Goal: Task Accomplishment & Management: Use online tool/utility

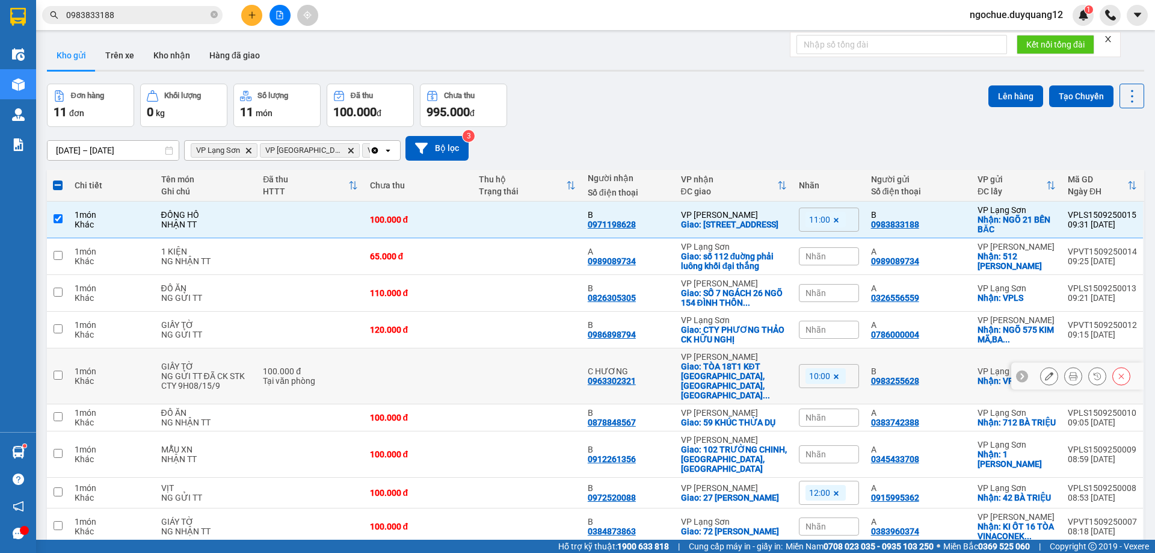
click at [953, 374] on div "B 0983255628" at bounding box center [918, 375] width 94 height 19
checkbox input "true"
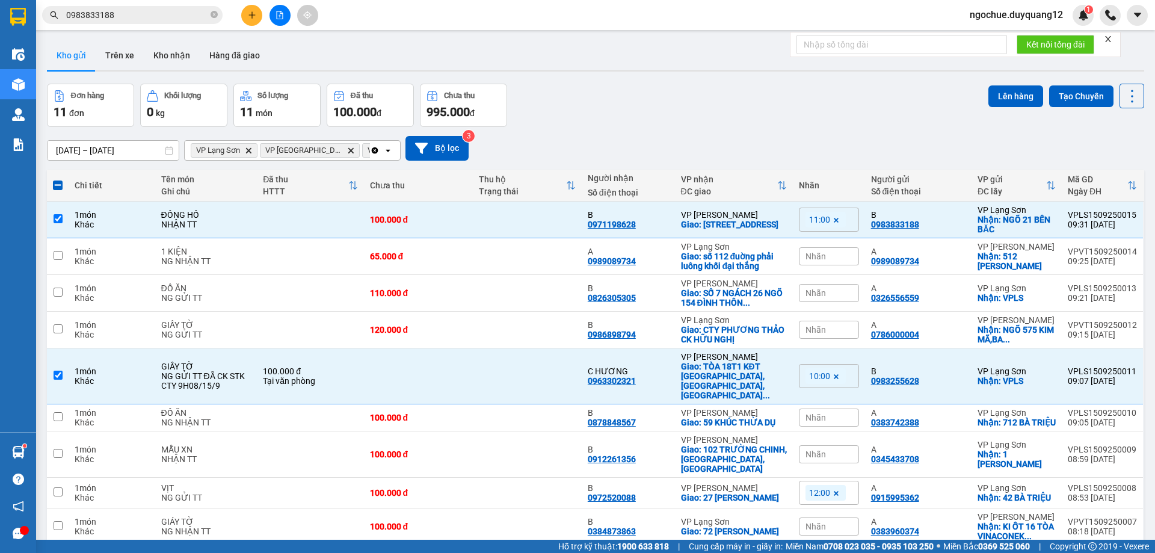
click at [856, 138] on div "[DATE] – [DATE] Press the down arrow key to interact with the calendar and sele…" at bounding box center [596, 148] width 1098 height 25
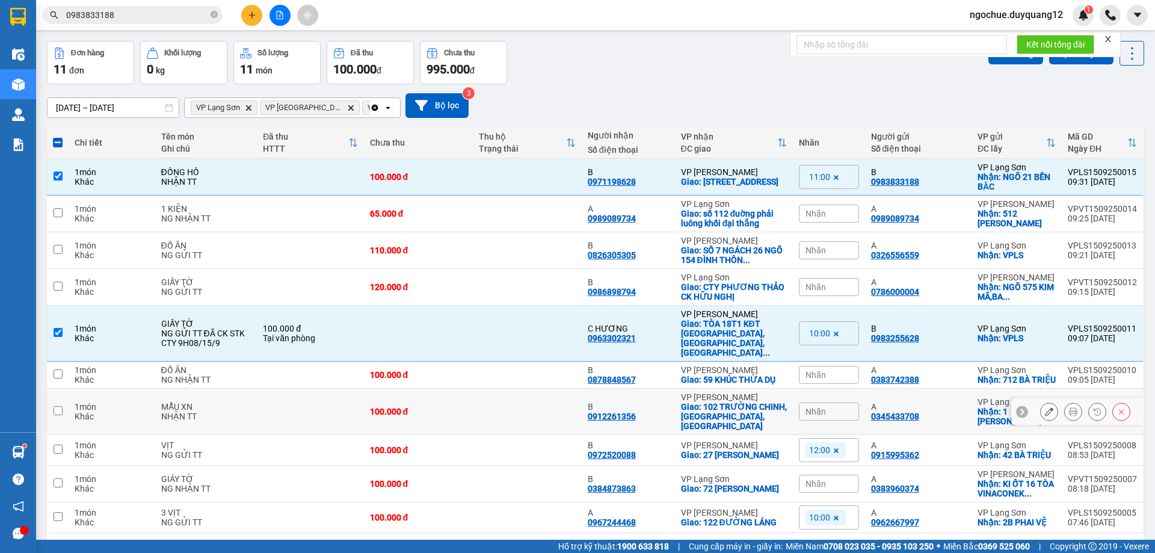
scroll to position [66, 0]
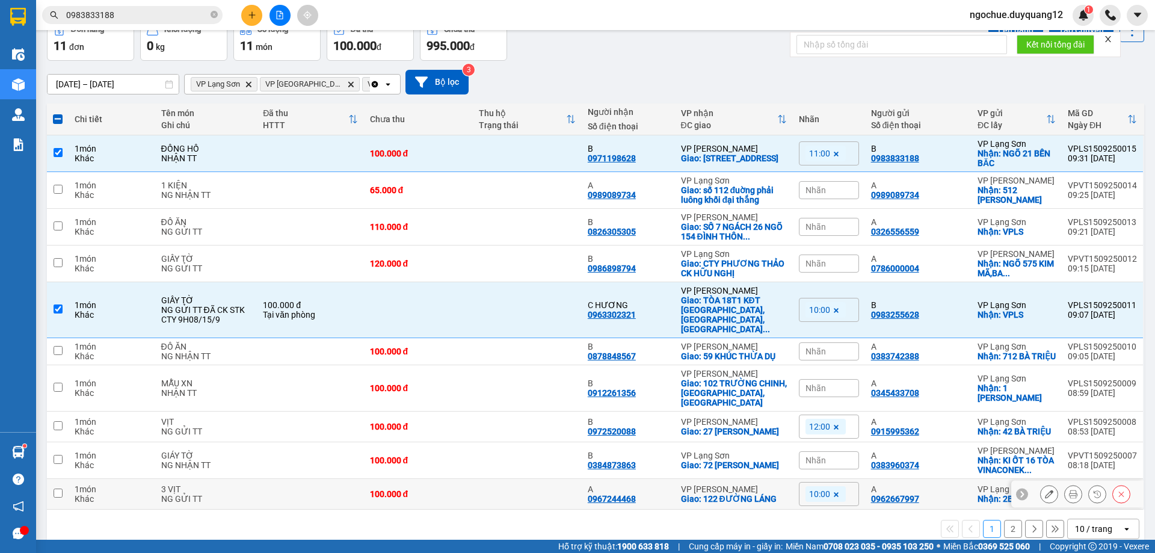
click at [948, 484] on div "A 0962667997" at bounding box center [918, 493] width 94 height 19
checkbox input "true"
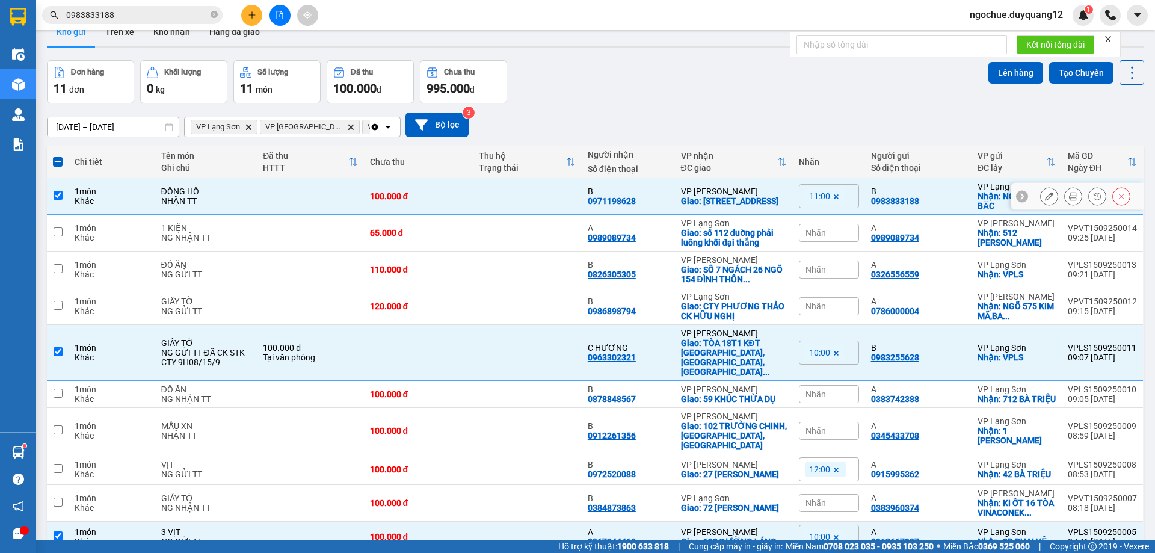
scroll to position [0, 0]
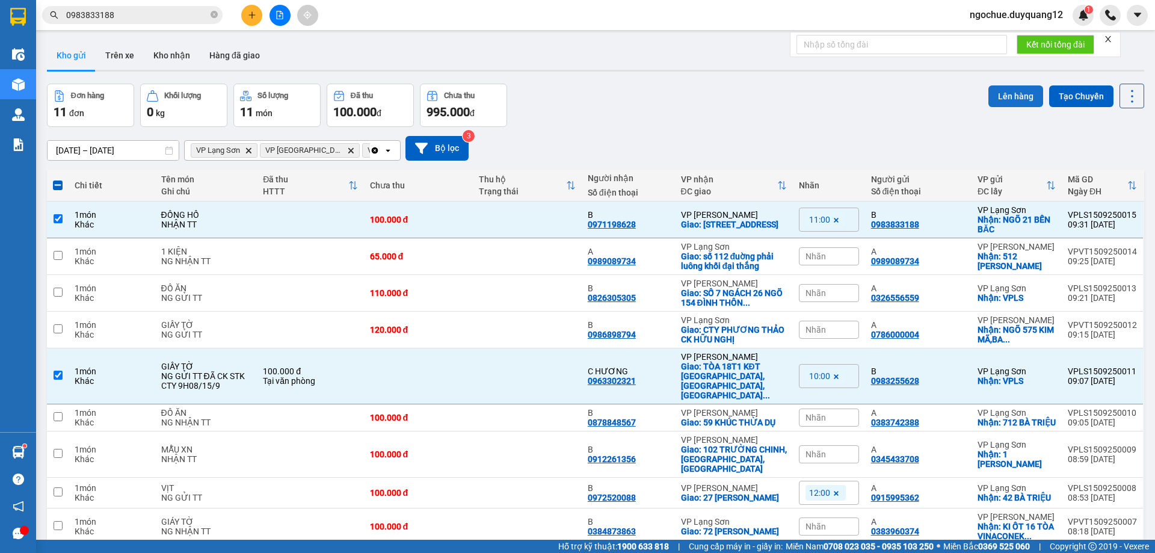
click at [1011, 99] on button "Lên hàng" at bounding box center [1016, 96] width 55 height 22
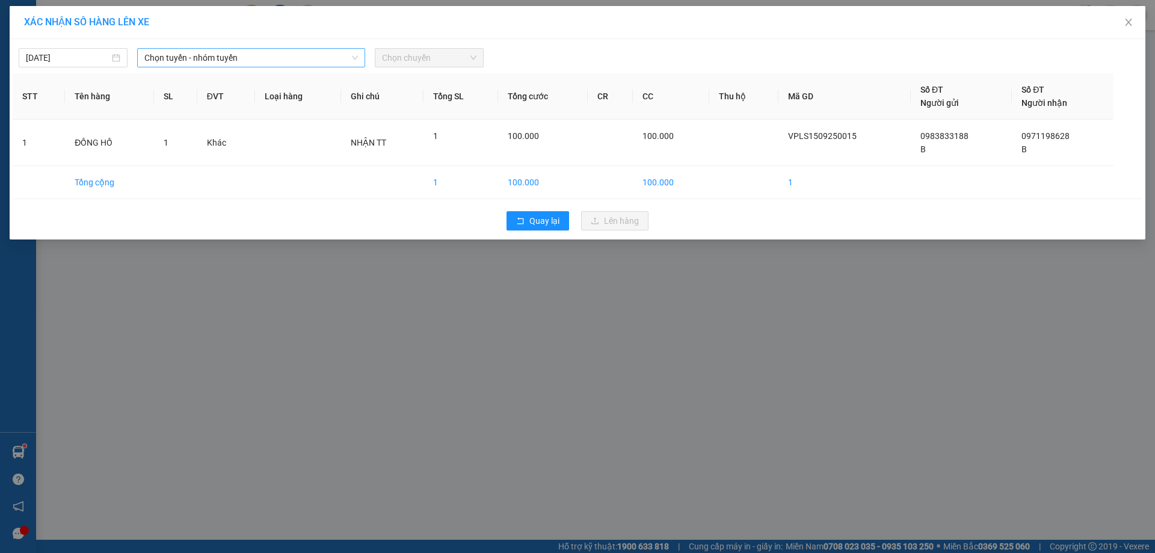
click at [168, 60] on span "Chọn tuyến - nhóm tuyến" at bounding box center [251, 58] width 214 height 18
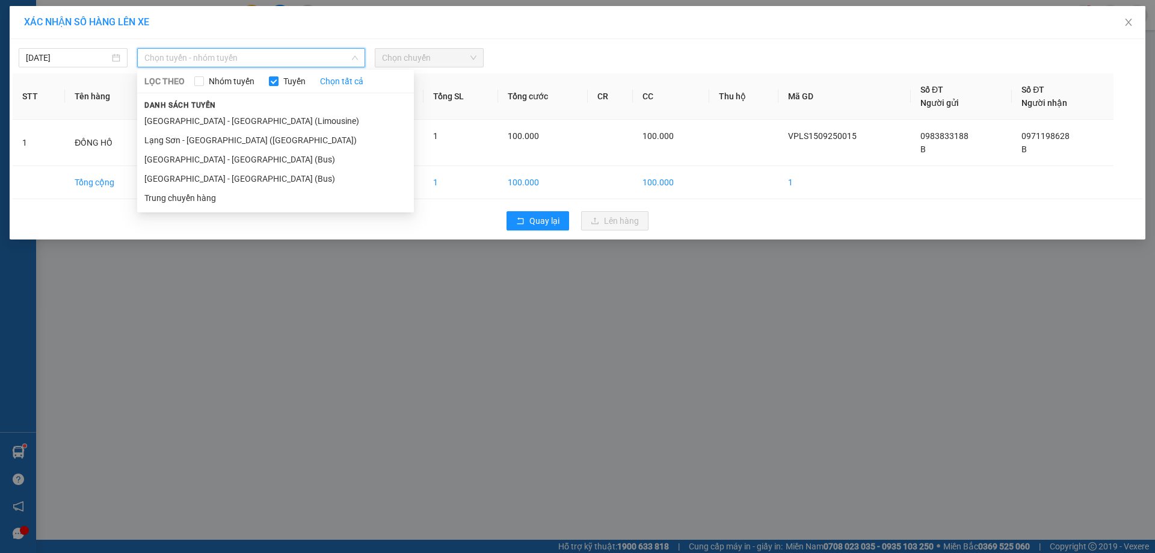
drag, startPoint x: 181, startPoint y: 135, endPoint x: 313, endPoint y: 54, distance: 156.1
click at [181, 134] on li "Lạng Sơn - [GEOGRAPHIC_DATA] ([GEOGRAPHIC_DATA])" at bounding box center [275, 140] width 277 height 19
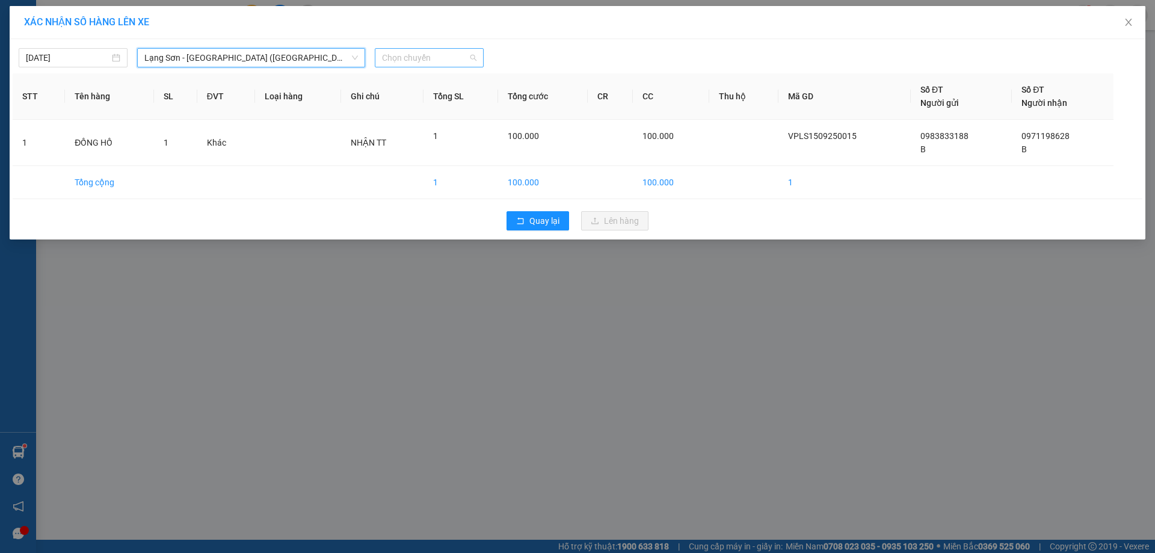
drag, startPoint x: 413, startPoint y: 58, endPoint x: 422, endPoint y: 110, distance: 52.5
click at [413, 58] on span "Chọn chuyến" at bounding box center [429, 58] width 94 height 18
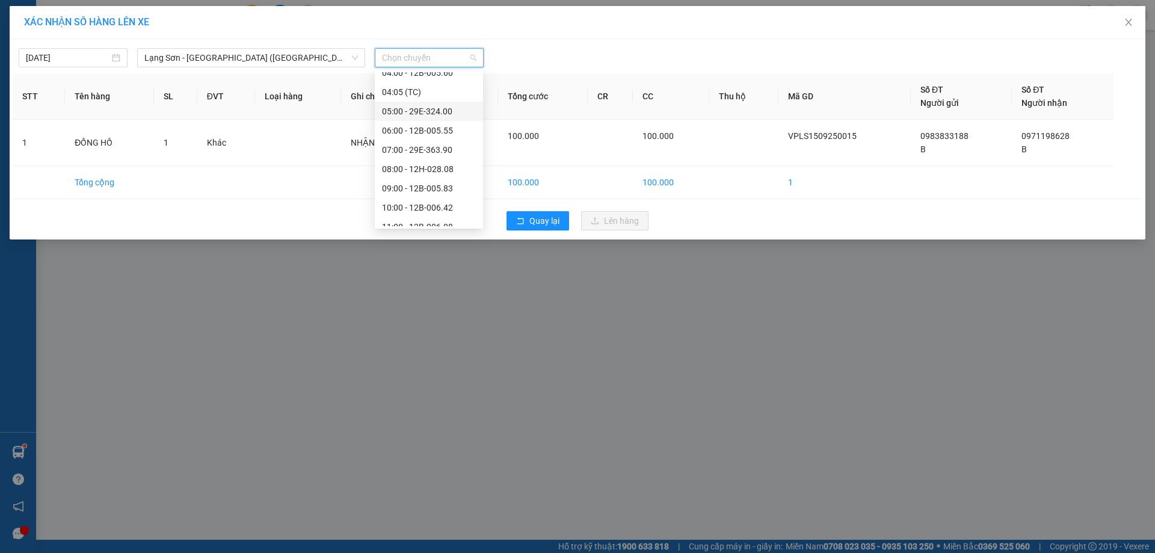
scroll to position [35, 0]
click at [410, 194] on div "10:00 - 12B-006.42" at bounding box center [429, 200] width 108 height 19
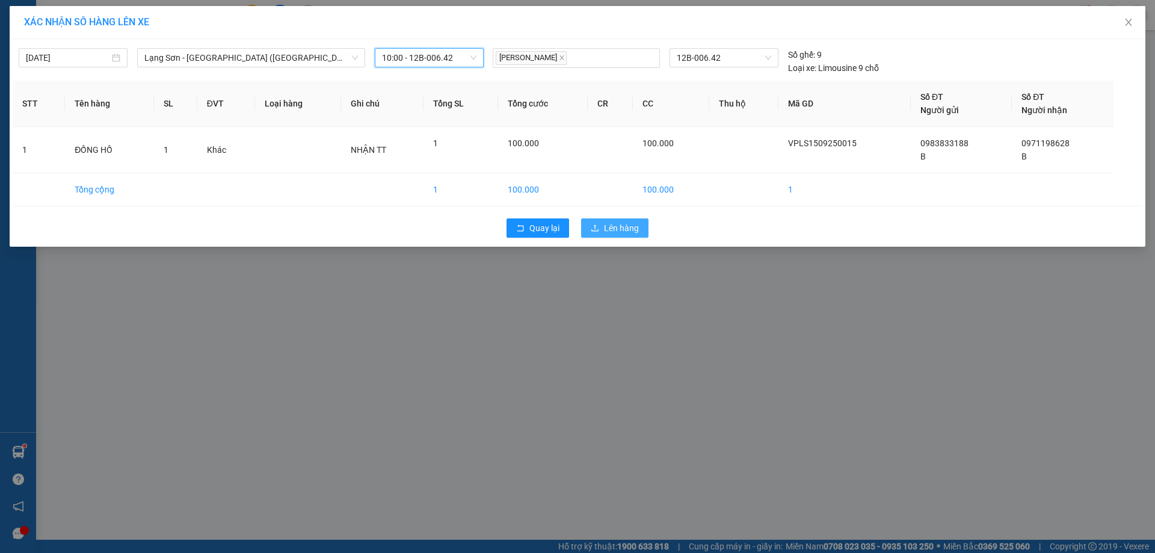
click at [634, 226] on span "Lên hàng" at bounding box center [621, 227] width 35 height 13
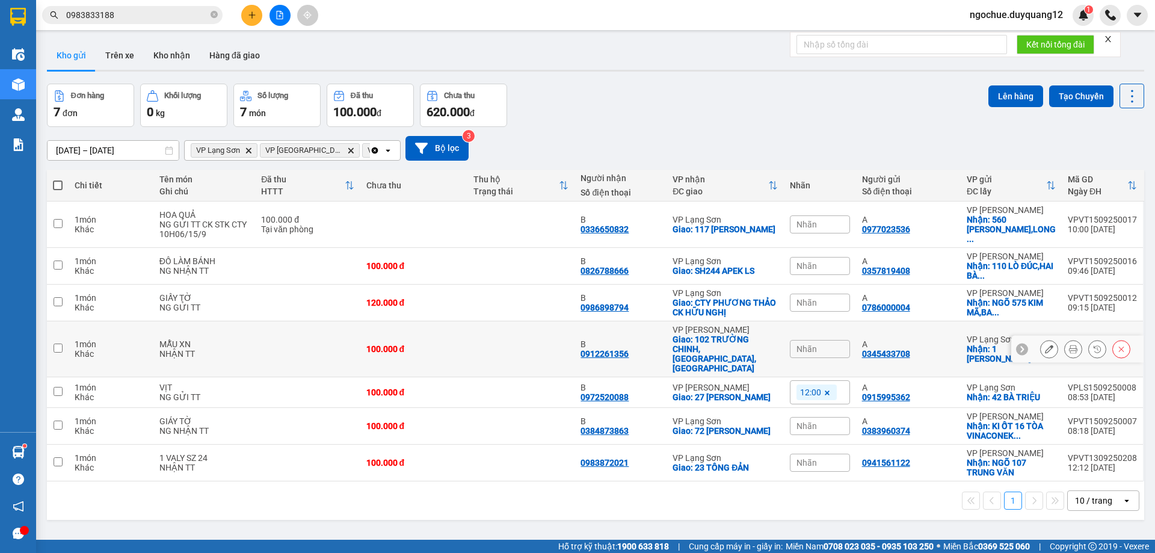
drag, startPoint x: 938, startPoint y: 324, endPoint x: 948, endPoint y: 321, distance: 10.7
click at [938, 339] on div "A" at bounding box center [908, 344] width 93 height 10
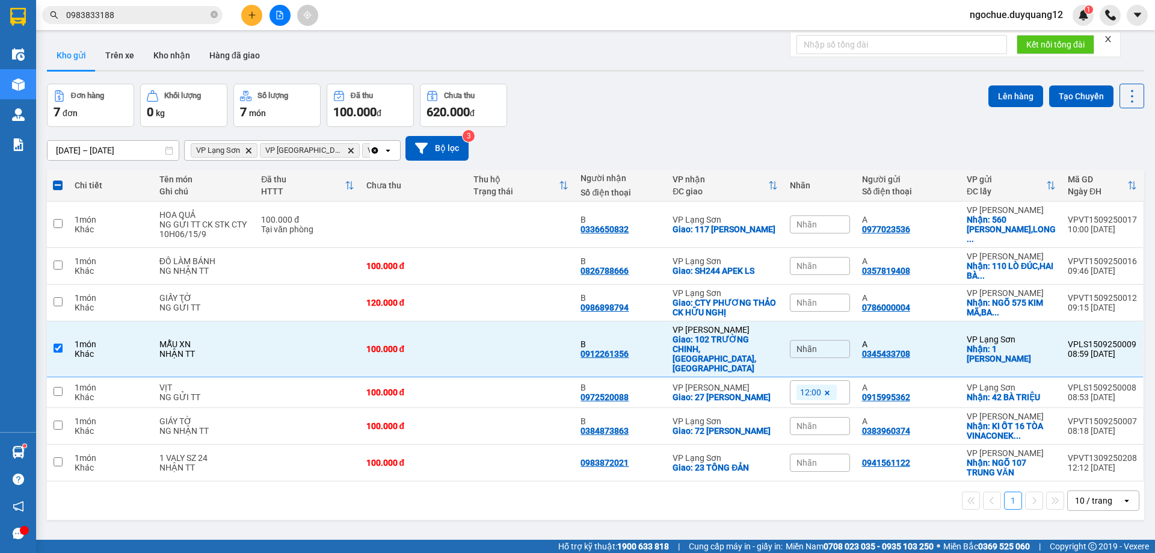
click at [1111, 491] on div "10 / trang" at bounding box center [1095, 500] width 54 height 19
click at [1092, 441] on span "100 / trang" at bounding box center [1089, 445] width 43 height 12
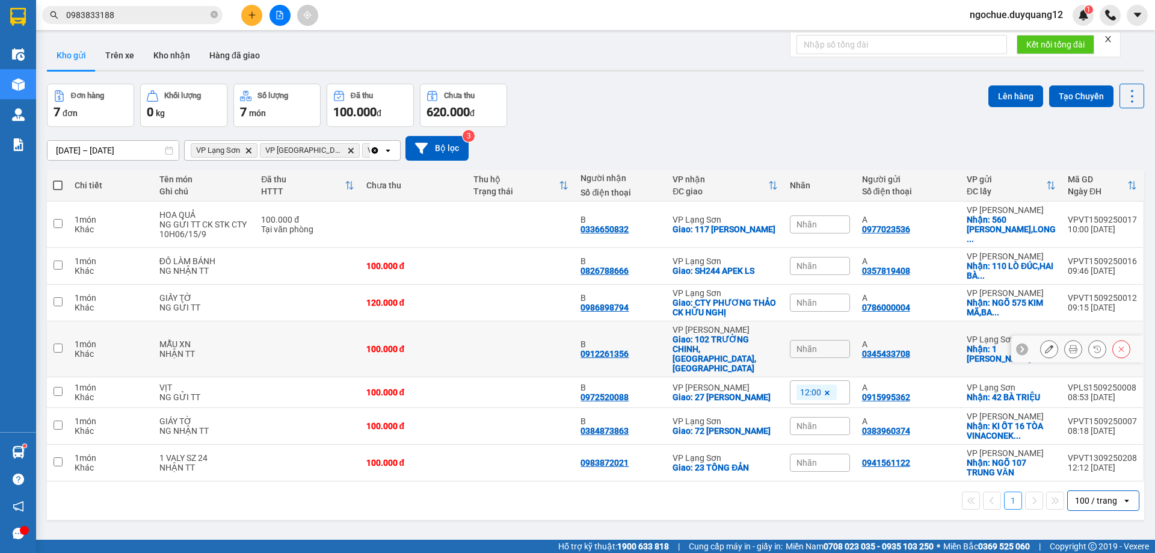
click at [931, 339] on div "A 0345433708" at bounding box center [908, 348] width 93 height 19
checkbox input "true"
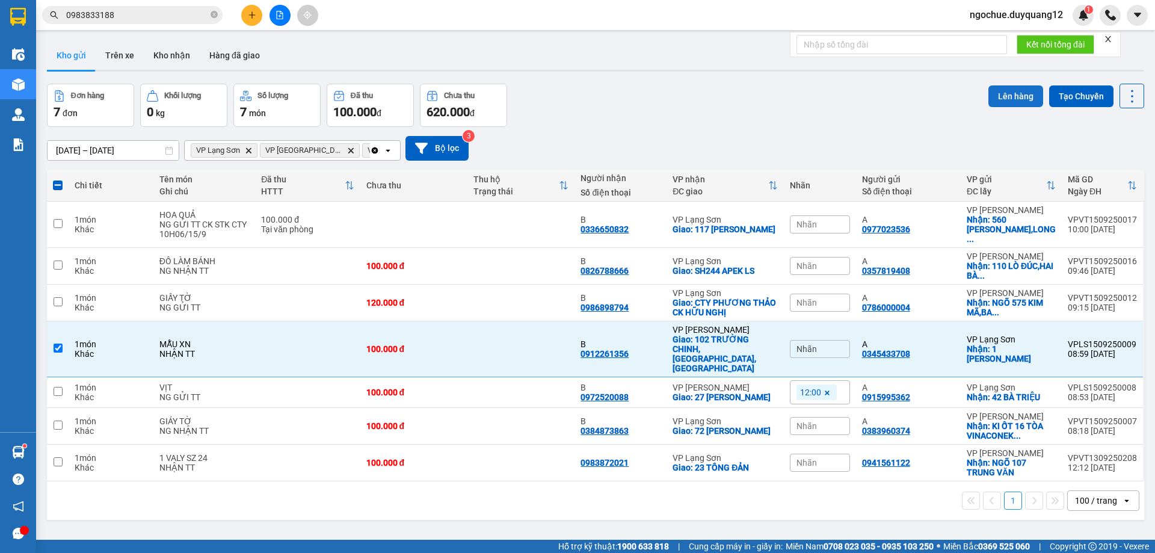
click at [1022, 87] on button "Lên hàng" at bounding box center [1016, 96] width 55 height 22
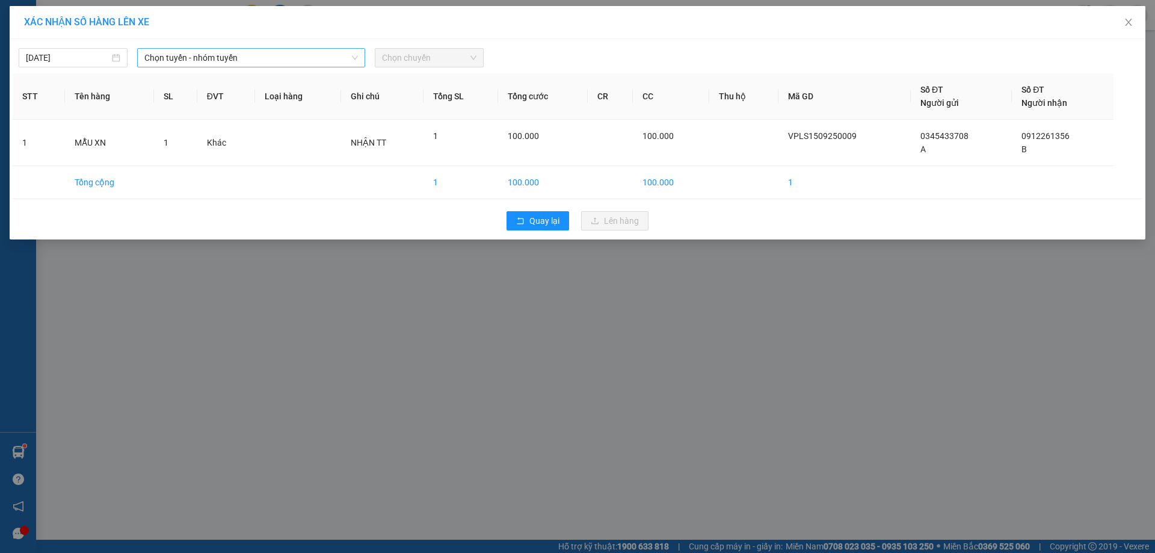
click at [232, 49] on span "Chọn tuyến - nhóm tuyến" at bounding box center [251, 58] width 214 height 18
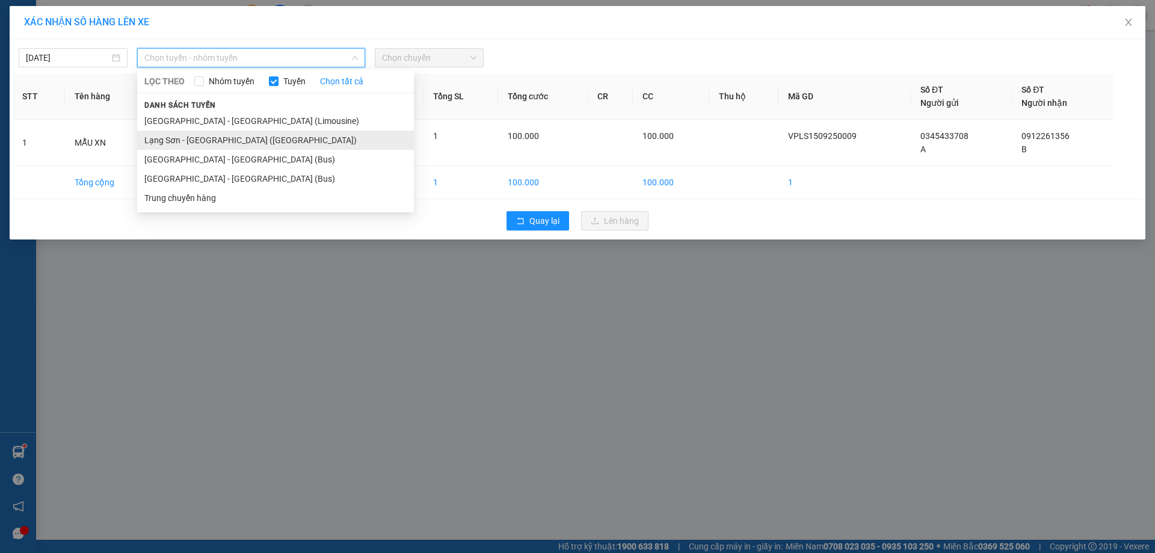
click at [197, 141] on li "Lạng Sơn - [GEOGRAPHIC_DATA] ([GEOGRAPHIC_DATA])" at bounding box center [275, 140] width 277 height 19
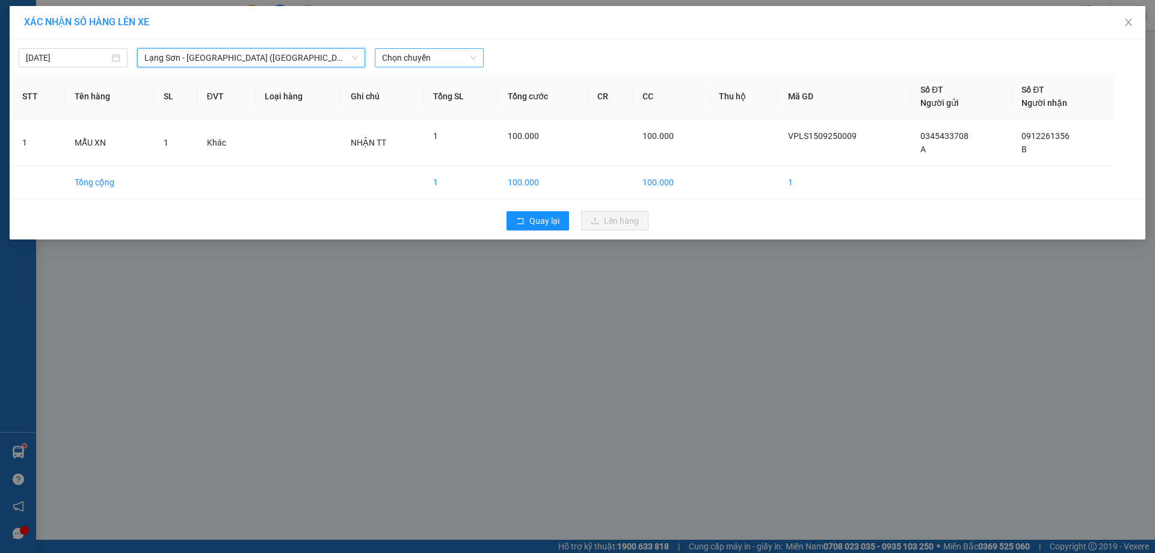
click at [397, 52] on span "Chọn chuyến" at bounding box center [429, 58] width 94 height 18
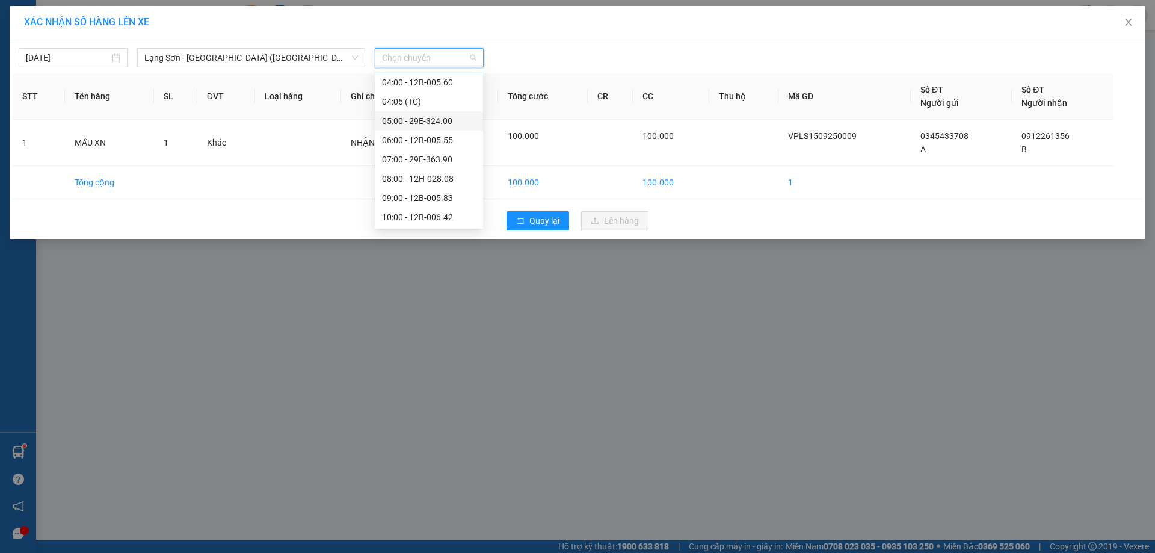
scroll to position [31, 0]
click at [437, 193] on div "09:00 - 12B-005.83" at bounding box center [429, 185] width 108 height 19
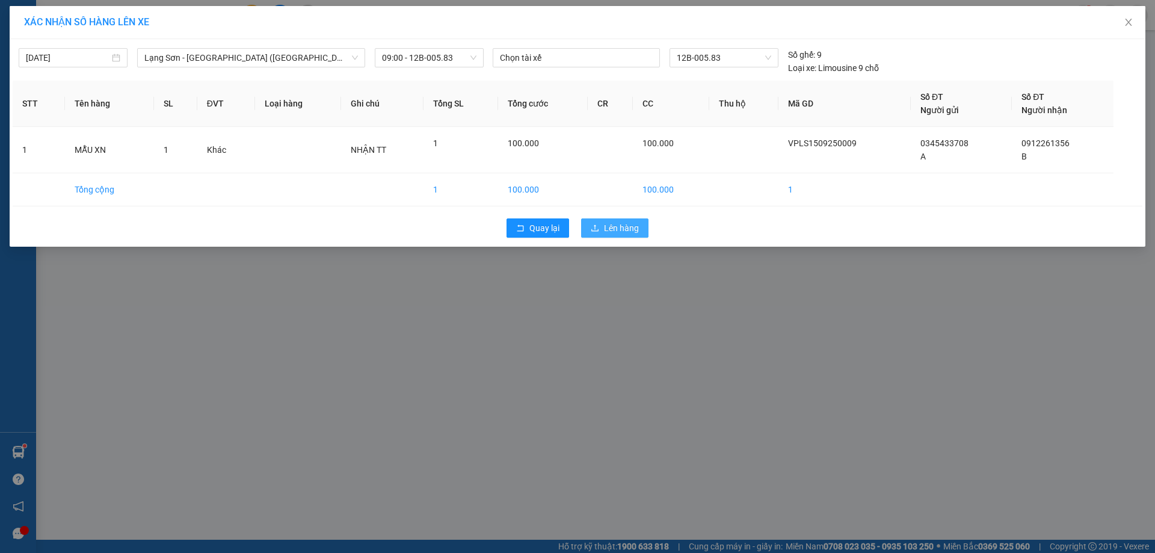
drag, startPoint x: 612, startPoint y: 227, endPoint x: 147, endPoint y: 1, distance: 517.5
click at [602, 225] on button "Lên hàng" at bounding box center [614, 227] width 67 height 19
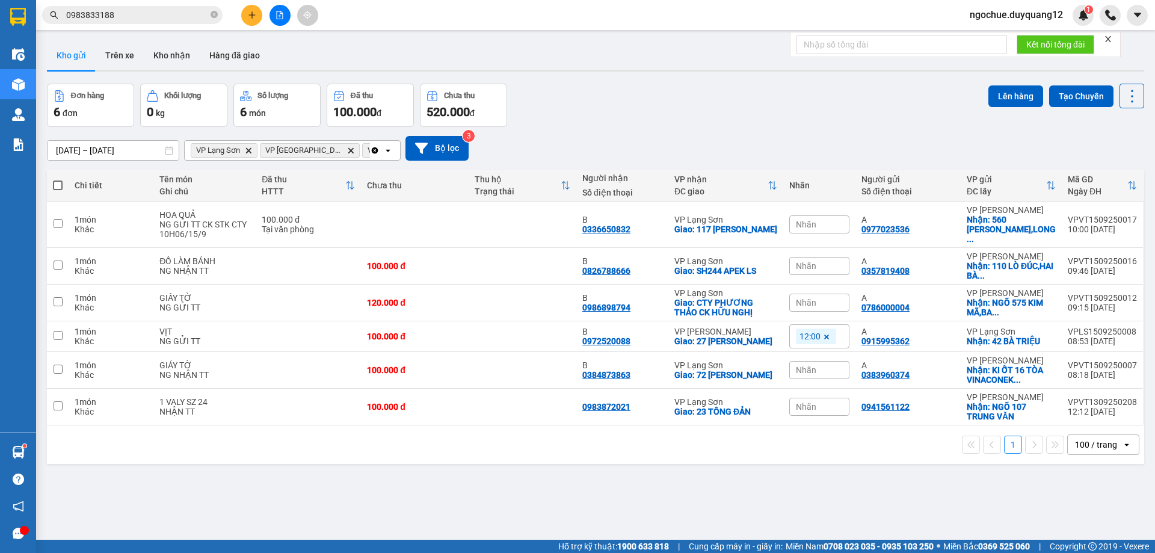
click at [717, 125] on div "Đơn hàng 6 đơn Khối lượng 0 kg Số lượng 6 món Đã thu 100.000 đ Chưa thu 520.000…" at bounding box center [596, 105] width 1098 height 43
click at [940, 505] on div "ver 1.8.143 Kho gửi Trên xe Kho nhận Hàng đã giao Đơn hàng 6 đơn Khối lượng 0 k…" at bounding box center [595, 312] width 1107 height 553
click at [858, 516] on div "ver 1.8.143 Kho gửi Trên xe Kho nhận Hàng đã giao Đơn hàng 6 đơn Khối lượng 0 k…" at bounding box center [595, 312] width 1107 height 553
drag, startPoint x: 669, startPoint y: 125, endPoint x: 516, endPoint y: 77, distance: 160.2
click at [667, 125] on div "Đơn hàng 6 đơn Khối lượng 0 kg Số lượng 6 món Đã thu 100.000 đ Chưa thu 520.000…" at bounding box center [596, 105] width 1098 height 43
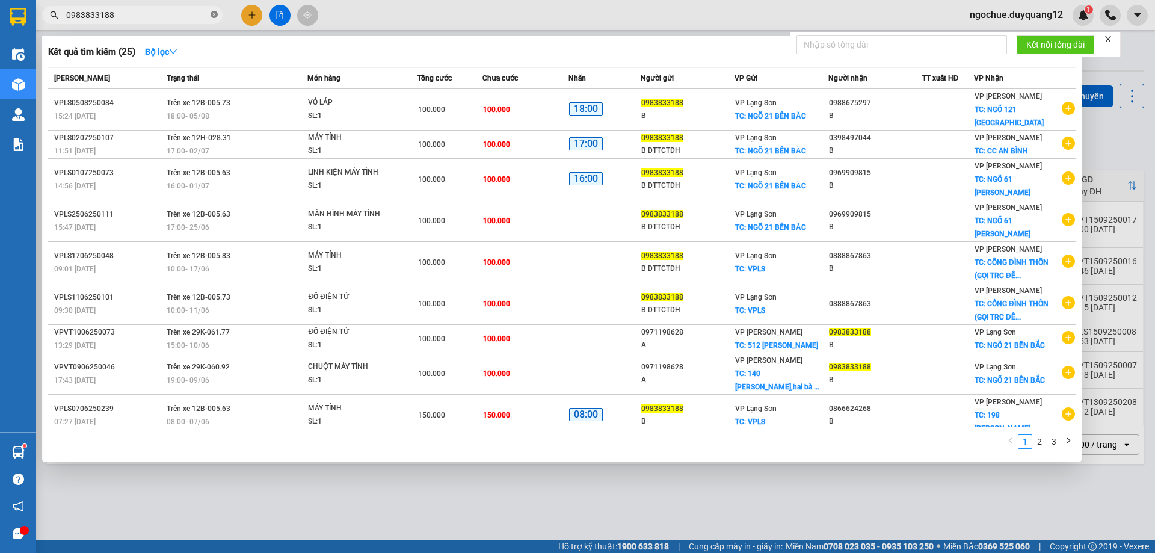
click at [212, 19] on span at bounding box center [214, 15] width 7 height 11
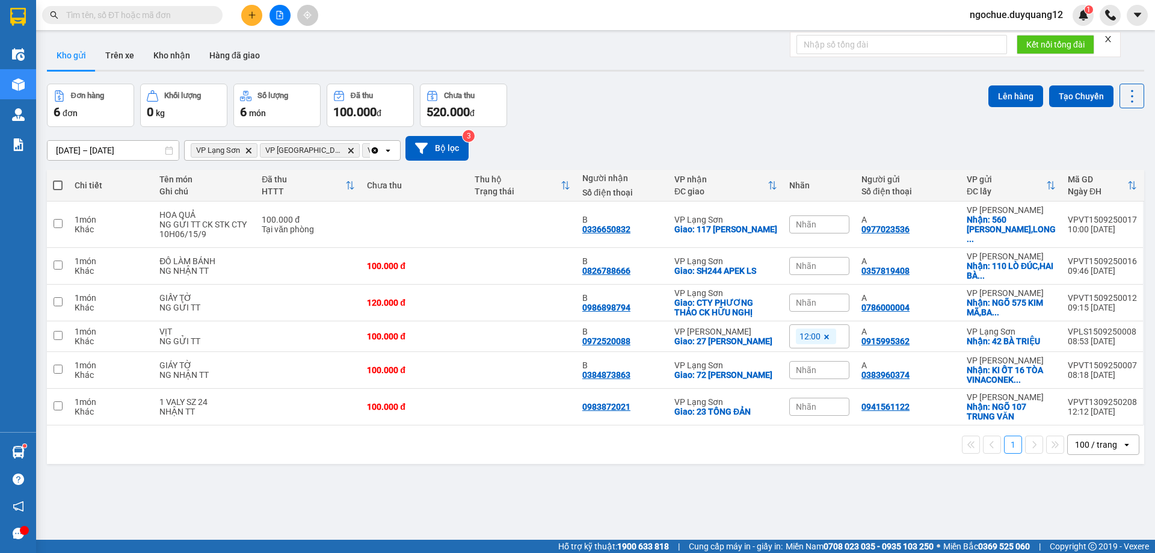
paste input "0918555618"
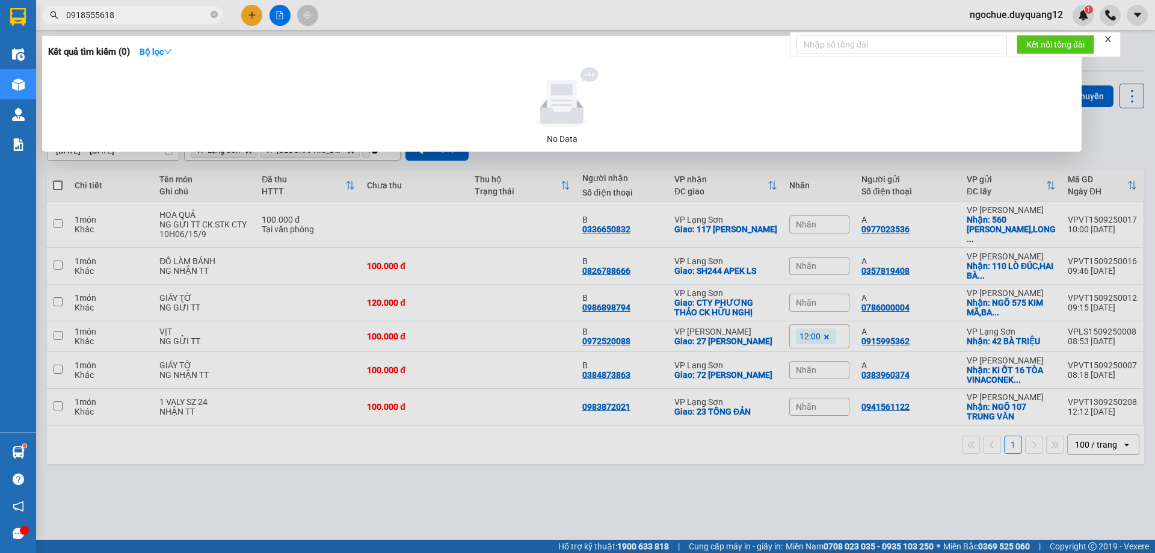
type input "0918555618"
click at [252, 19] on div at bounding box center [577, 276] width 1155 height 553
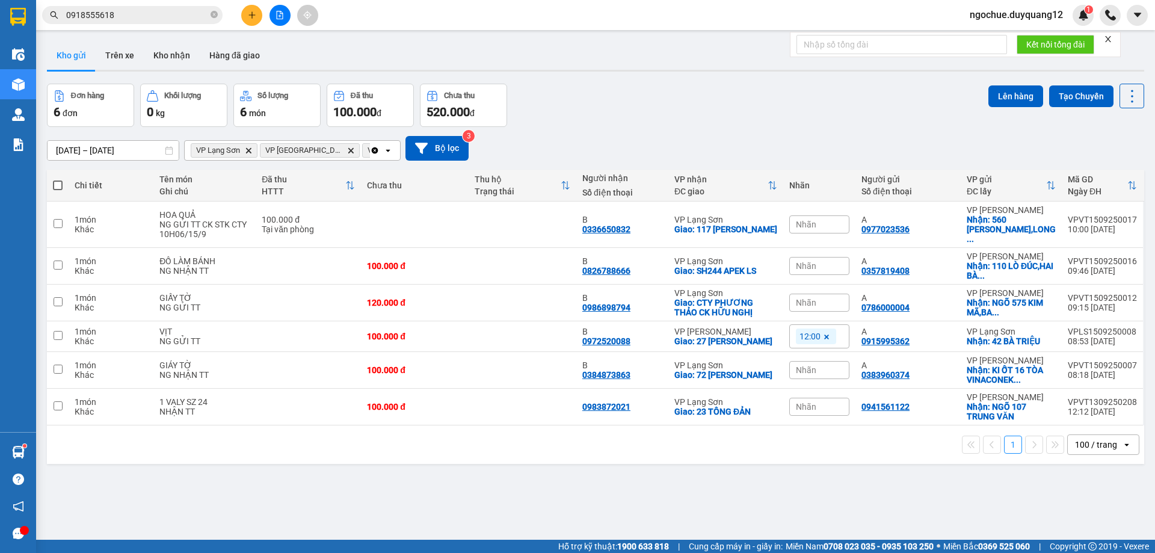
click at [250, 17] on icon "plus" at bounding box center [252, 15] width 8 height 8
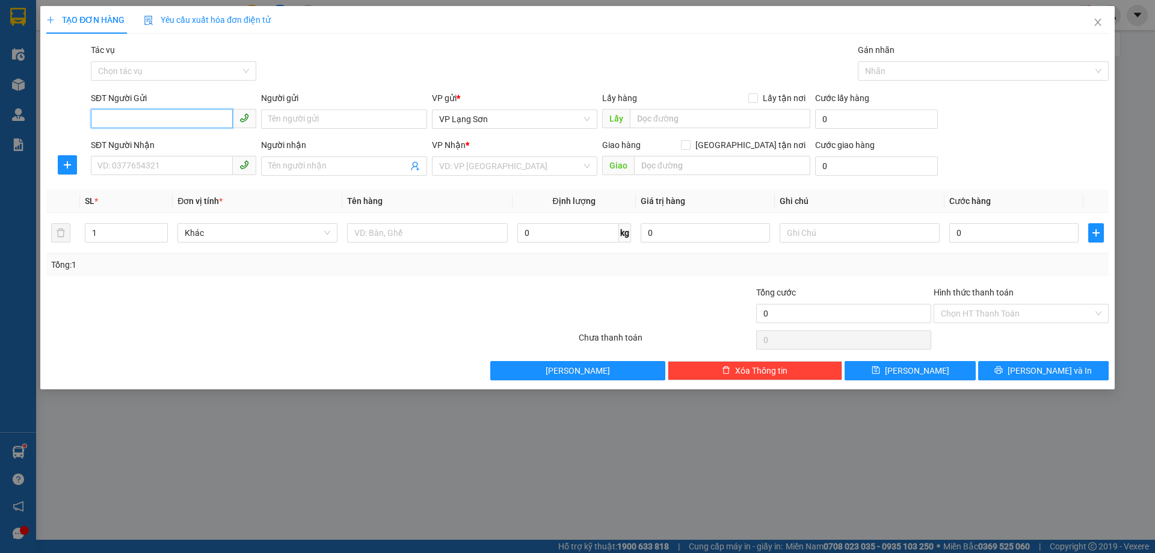
paste input "0918555618"
click at [479, 123] on span "VP Lạng Sơn" at bounding box center [514, 119] width 151 height 18
type input "0918555618"
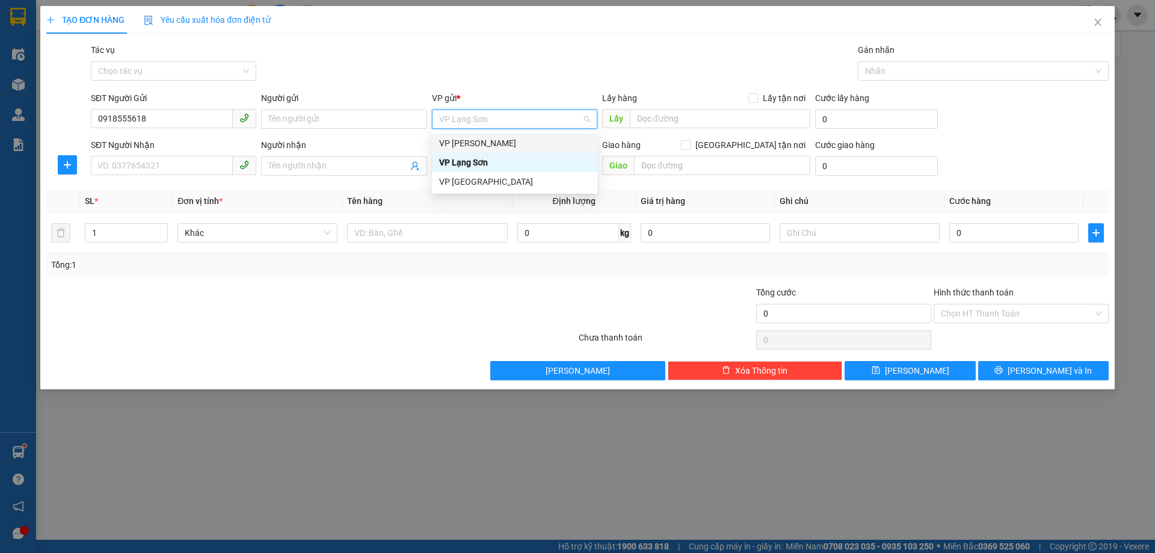
click at [498, 143] on div "VP [PERSON_NAME]" at bounding box center [514, 143] width 151 height 13
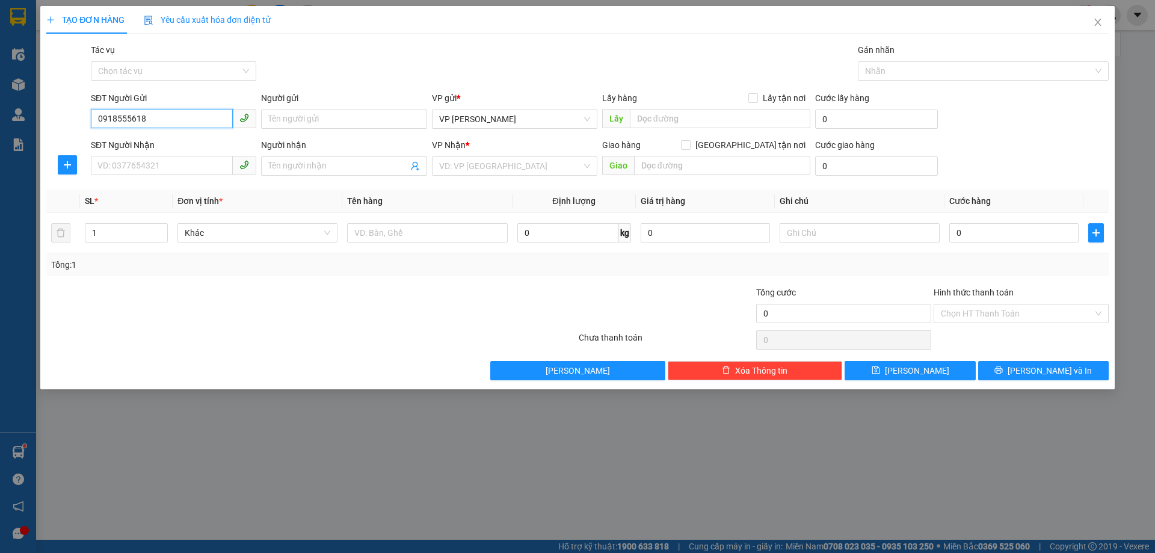
drag, startPoint x: 126, startPoint y: 117, endPoint x: 82, endPoint y: 119, distance: 43.9
click at [78, 117] on div "SĐT Người Gửi 0918555618 0918555618 Người gửi Tên người gửi VP gửi * VP [PERSON…" at bounding box center [577, 112] width 1065 height 42
type input "0918555618"
click at [144, 112] on input "SĐT Người Gửi" at bounding box center [162, 118] width 142 height 19
type input "0963302321"
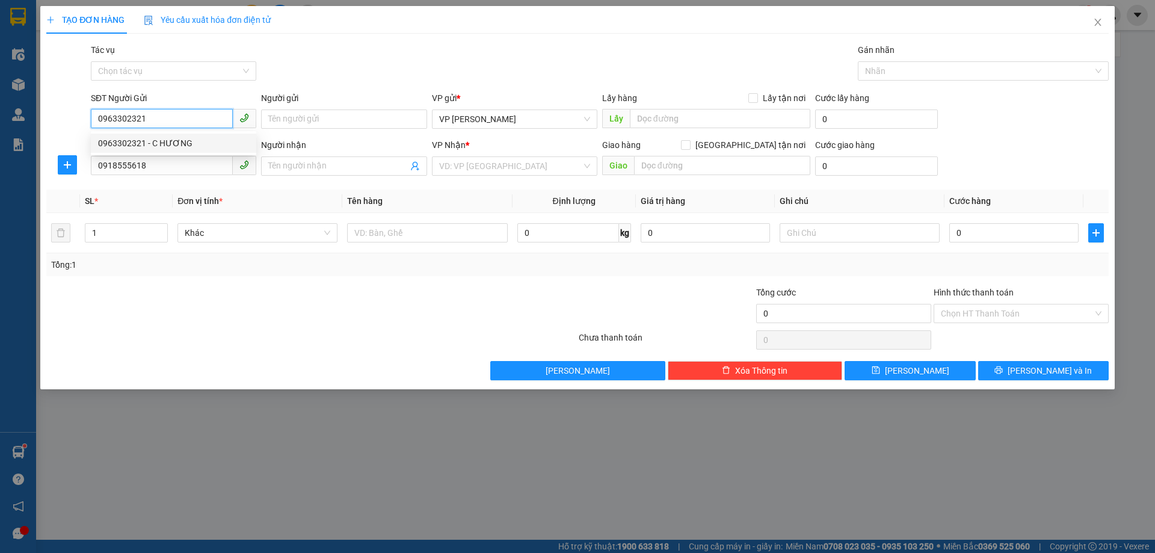
click at [131, 147] on div "0963302321 - C HƯƠNG" at bounding box center [173, 143] width 151 height 13
type input "C HƯƠNG"
checkbox input "true"
type input "[STREET_ADDRESS]"
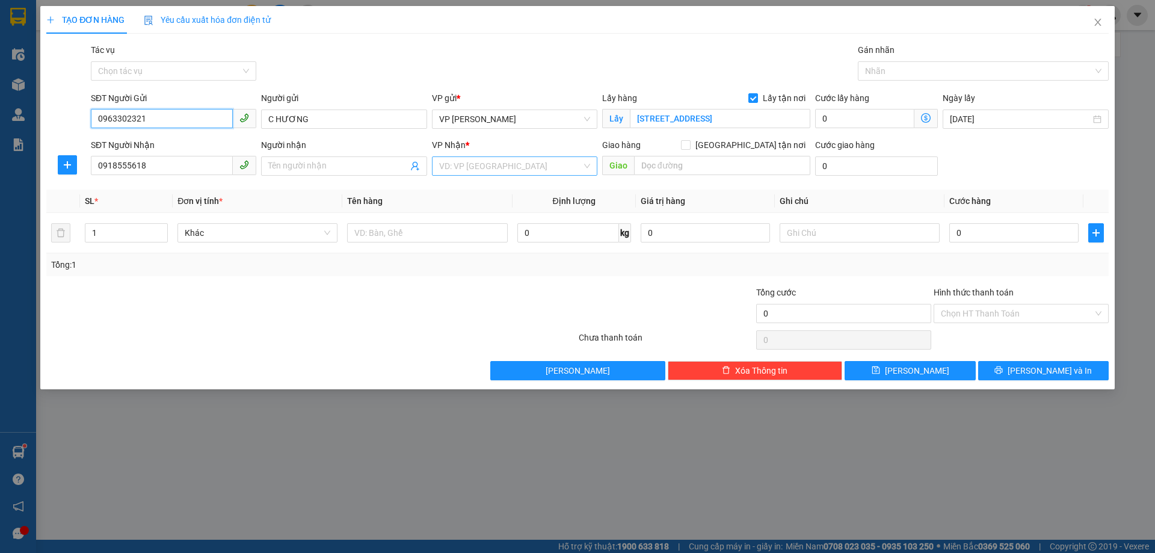
type input "0963302321"
click at [467, 162] on input "search" at bounding box center [510, 166] width 143 height 18
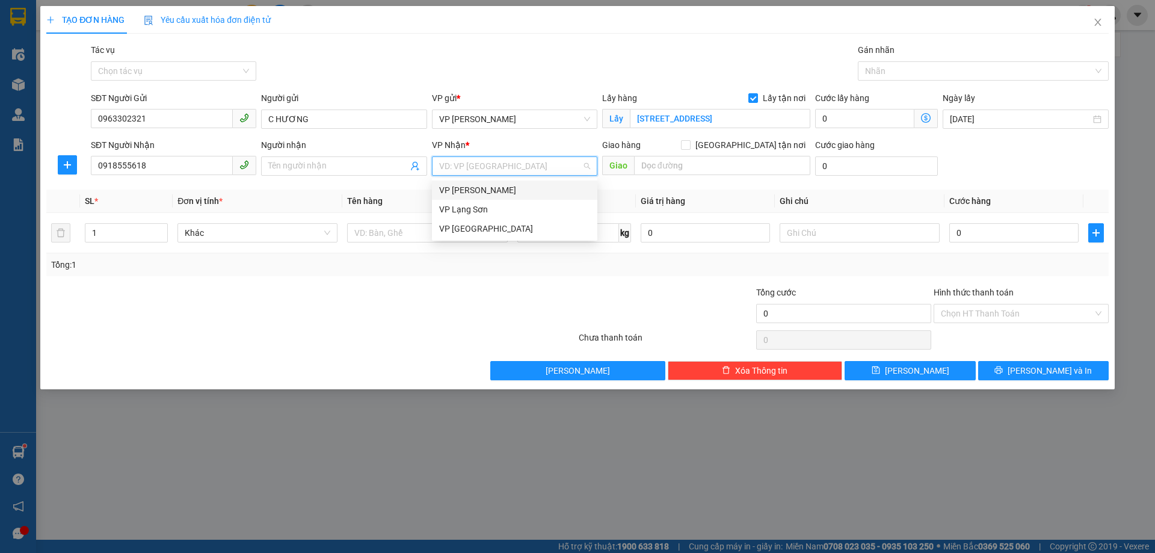
click at [474, 207] on div "VP Lạng Sơn" at bounding box center [514, 209] width 151 height 13
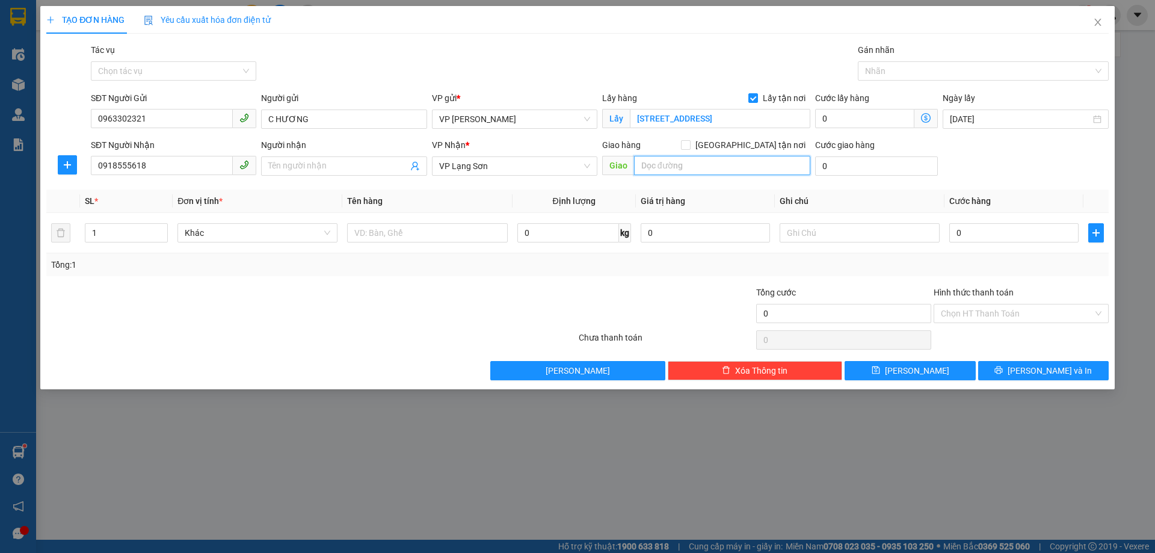
drag, startPoint x: 668, startPoint y: 169, endPoint x: 602, endPoint y: 177, distance: 66.6
click at [665, 170] on input "text" at bounding box center [722, 165] width 176 height 19
type input "BV ĐA KHOA"
click at [690, 146] on input "[GEOGRAPHIC_DATA] tận nơi" at bounding box center [685, 144] width 8 height 8
checkbox input "true"
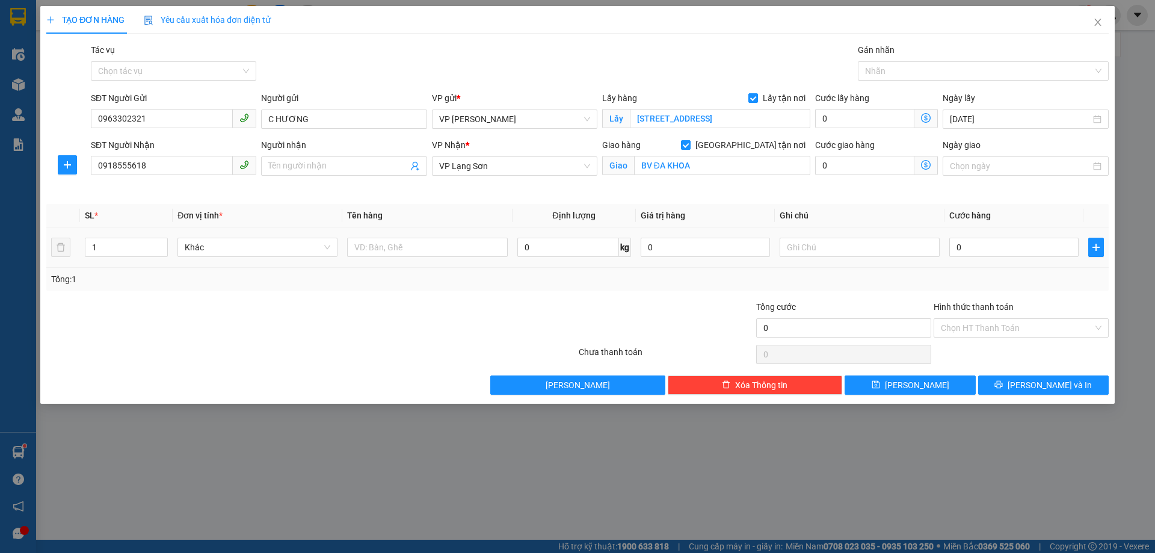
drag, startPoint x: 845, startPoint y: 233, endPoint x: 783, endPoint y: 203, distance: 68.4
click at [844, 233] on td at bounding box center [860, 247] width 170 height 40
click at [815, 249] on input "text" at bounding box center [860, 247] width 160 height 19
type input "NHẬN TT"
type input "1"
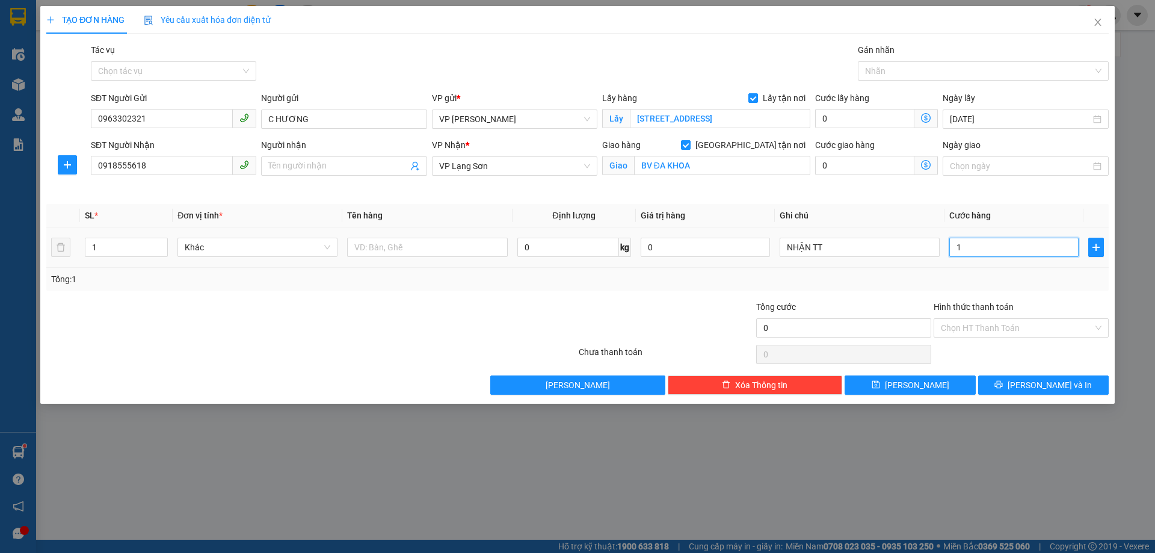
type input "1"
type input "10"
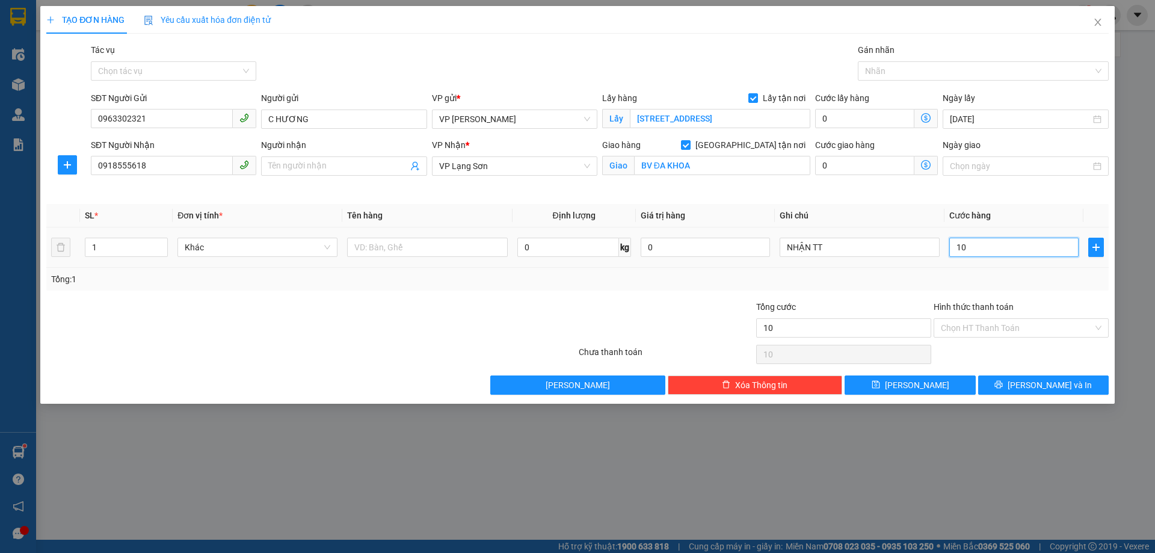
type input "100"
type input "100.000"
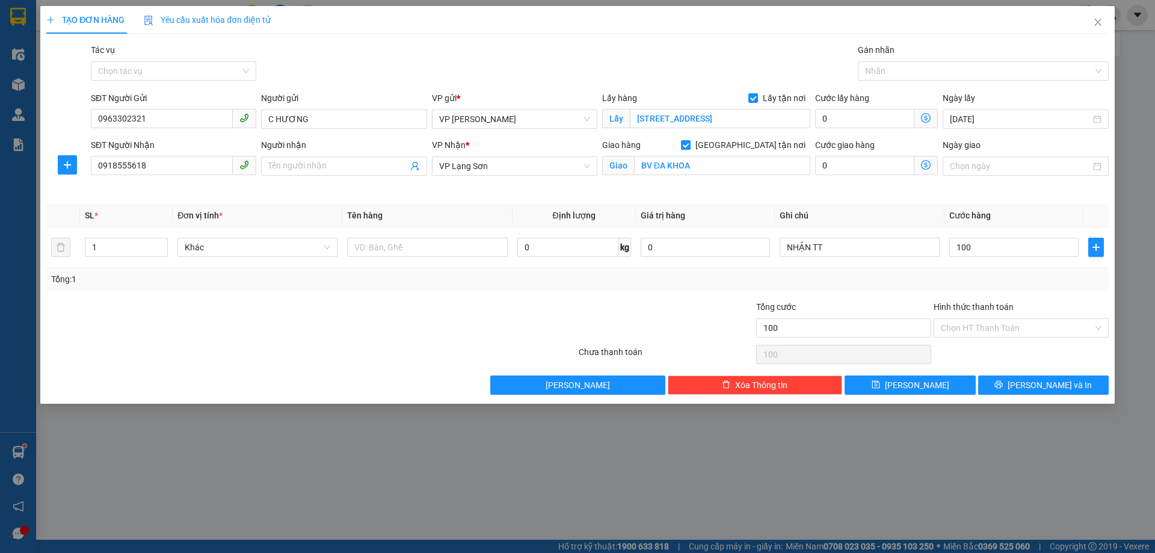
type input "100.000"
click at [841, 189] on div "Cước giao hàng 0" at bounding box center [877, 166] width 128 height 57
drag, startPoint x: 430, startPoint y: 257, endPoint x: 410, endPoint y: 247, distance: 21.5
click at [428, 256] on div at bounding box center [427, 247] width 160 height 24
click at [410, 247] on input "text" at bounding box center [427, 247] width 160 height 19
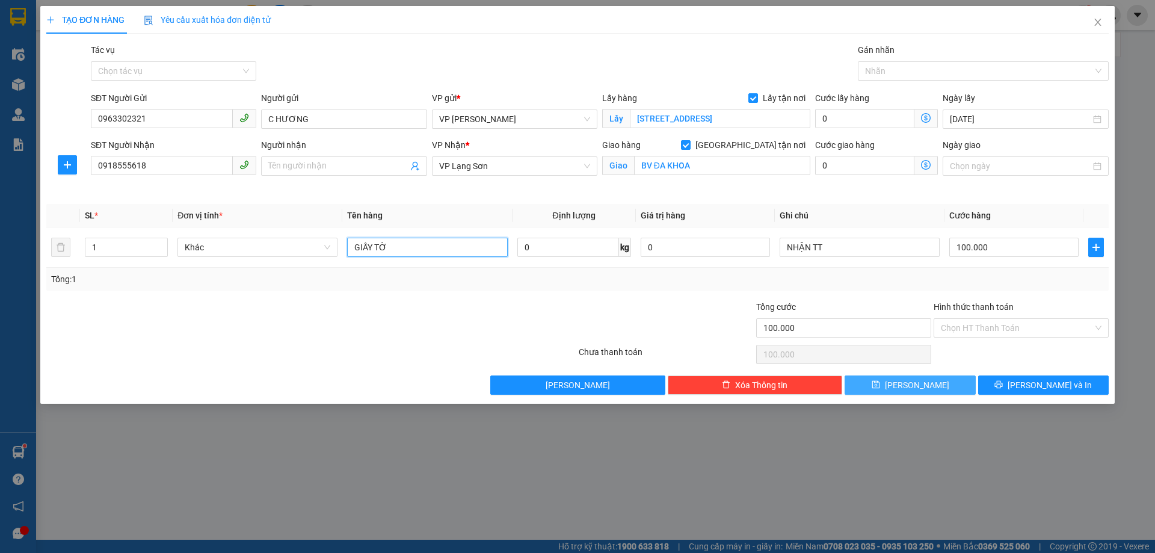
type input "GIẤY TỜ"
click at [932, 389] on button "[PERSON_NAME]" at bounding box center [910, 384] width 131 height 19
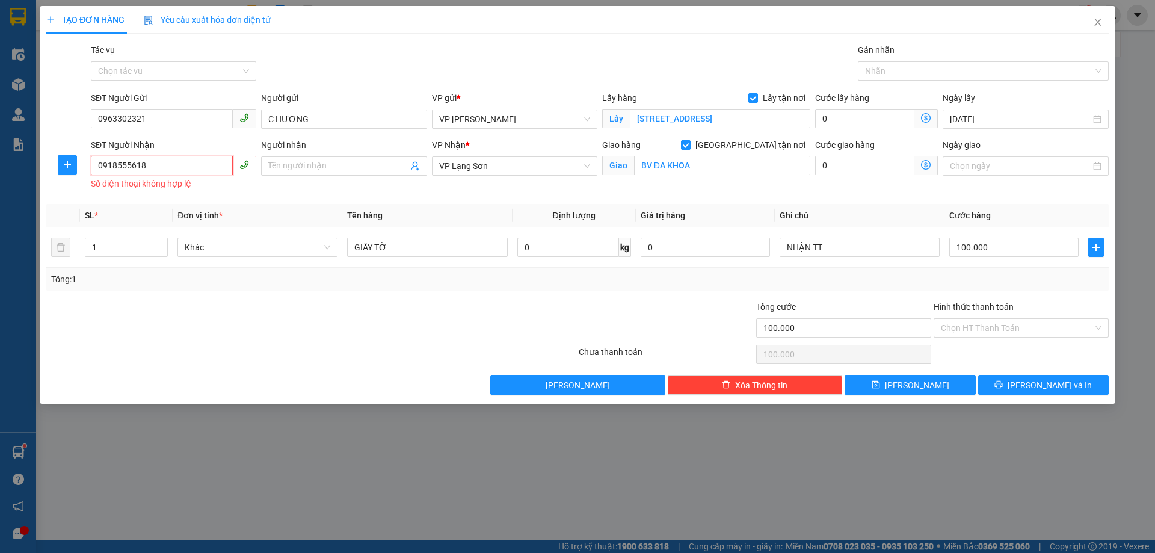
drag, startPoint x: 100, startPoint y: 165, endPoint x: 187, endPoint y: 189, distance: 89.9
click at [102, 164] on input "0918555618" at bounding box center [162, 165] width 142 height 19
type input "0918555618"
drag, startPoint x: 372, startPoint y: 366, endPoint x: 366, endPoint y: 362, distance: 7.5
click at [371, 365] on div at bounding box center [311, 354] width 533 height 24
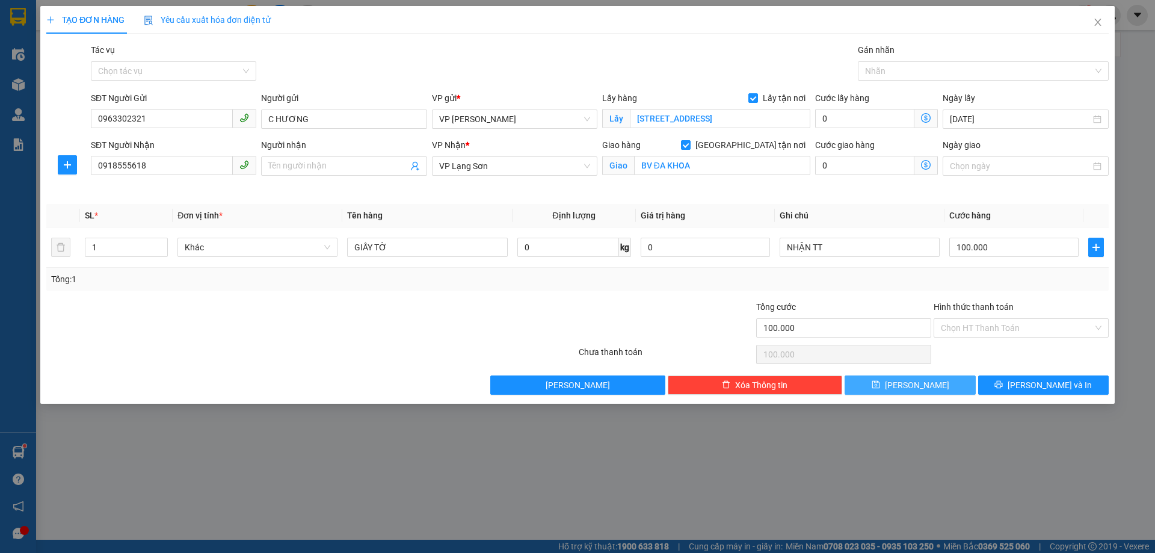
click at [926, 385] on button "[PERSON_NAME]" at bounding box center [910, 384] width 131 height 19
checkbox input "false"
type input "0"
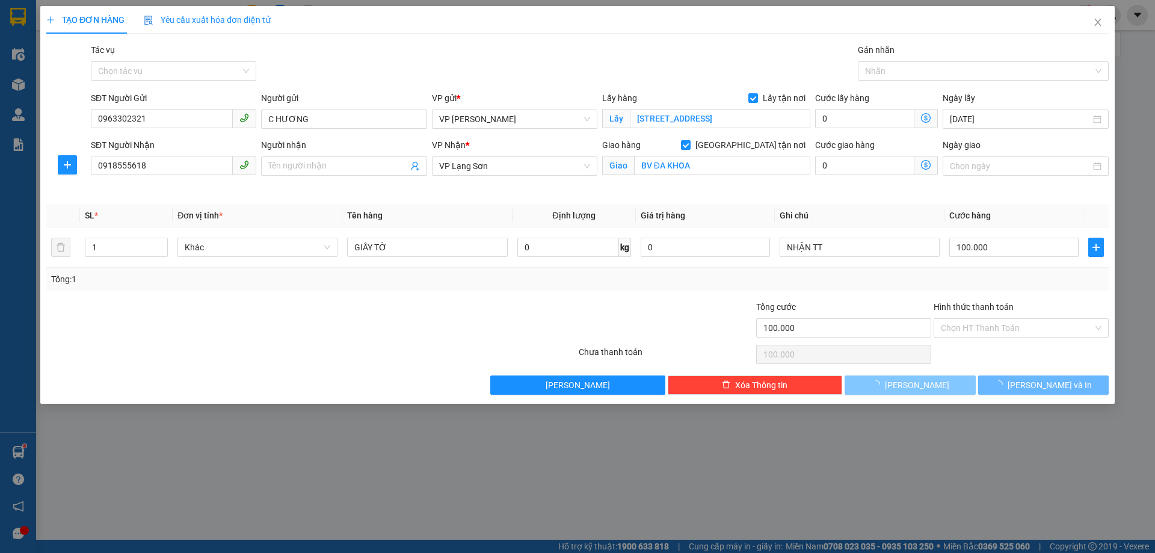
type input "0"
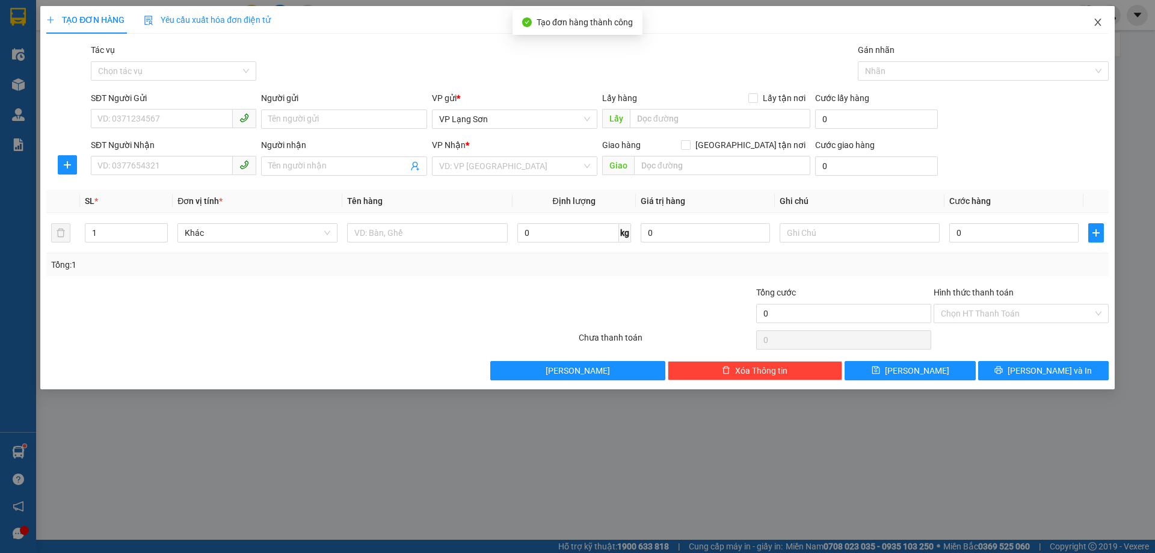
click at [1098, 22] on icon "close" at bounding box center [1098, 22] width 7 height 7
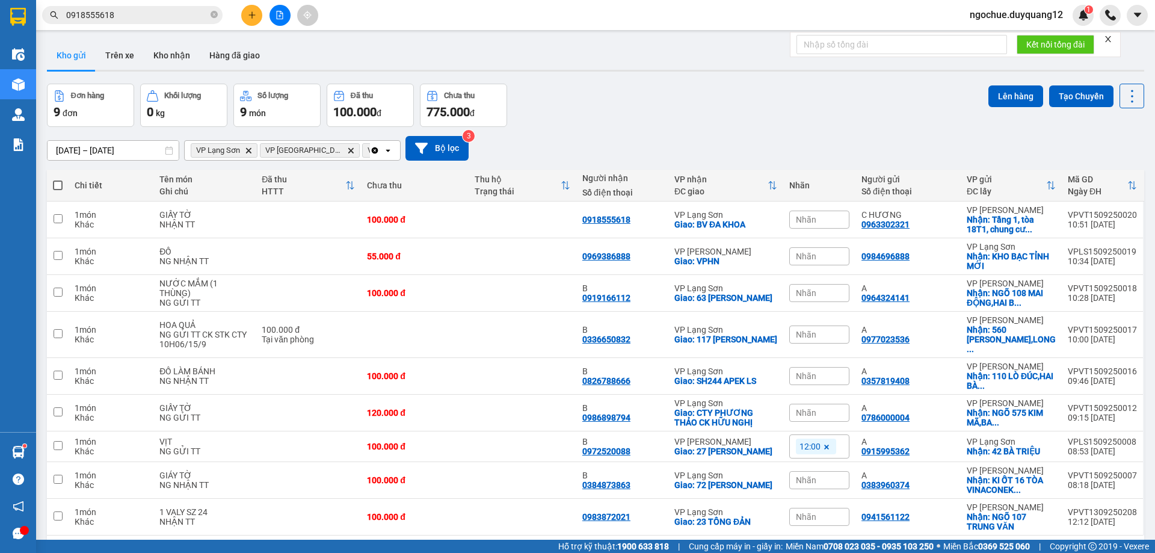
click at [255, 22] on button at bounding box center [251, 15] width 21 height 21
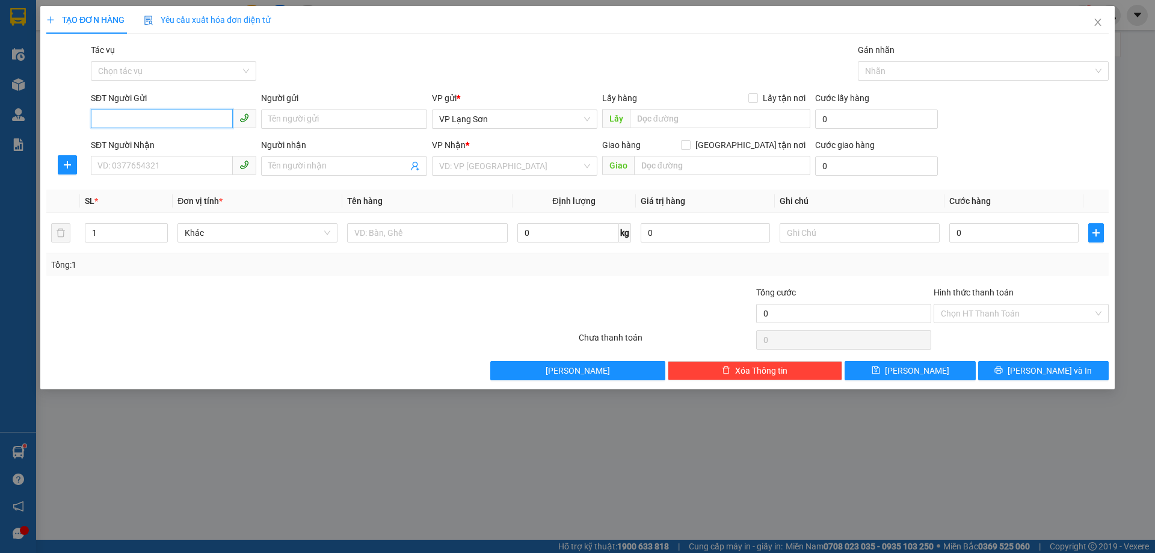
click at [177, 112] on input "SĐT Người Gửi" at bounding box center [162, 118] width 142 height 19
type input "0981020002"
click at [530, 75] on div "Tác vụ Chọn tác vụ Gán nhãn Nhãn" at bounding box center [599, 64] width 1023 height 42
drag, startPoint x: 1102, startPoint y: 23, endPoint x: 437, endPoint y: 0, distance: 665.3
click at [1100, 24] on icon "close" at bounding box center [1098, 22] width 10 height 10
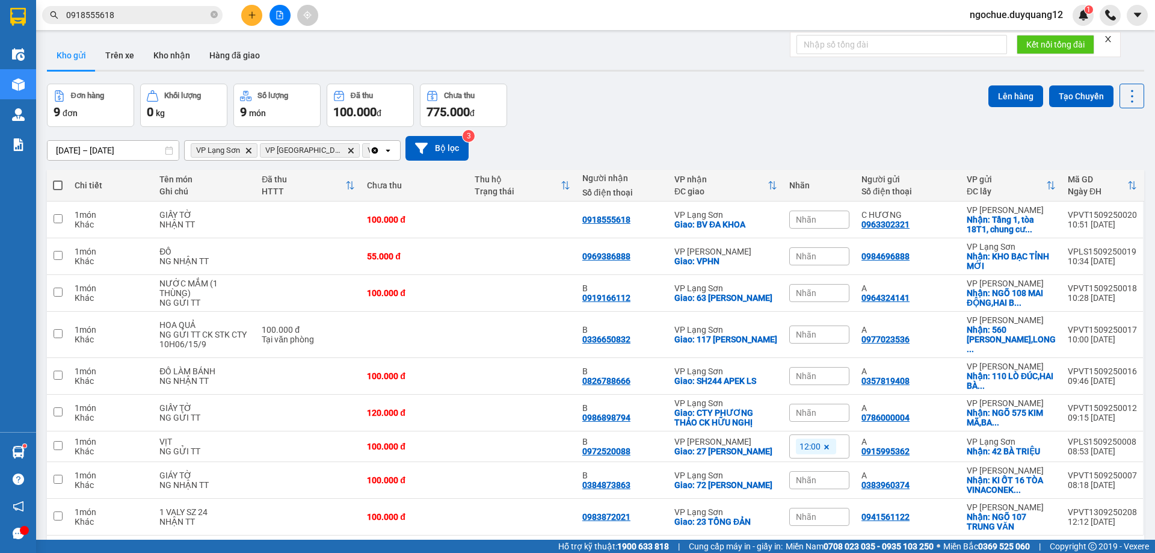
click at [279, 12] on icon "file-add" at bounding box center [280, 15] width 8 height 8
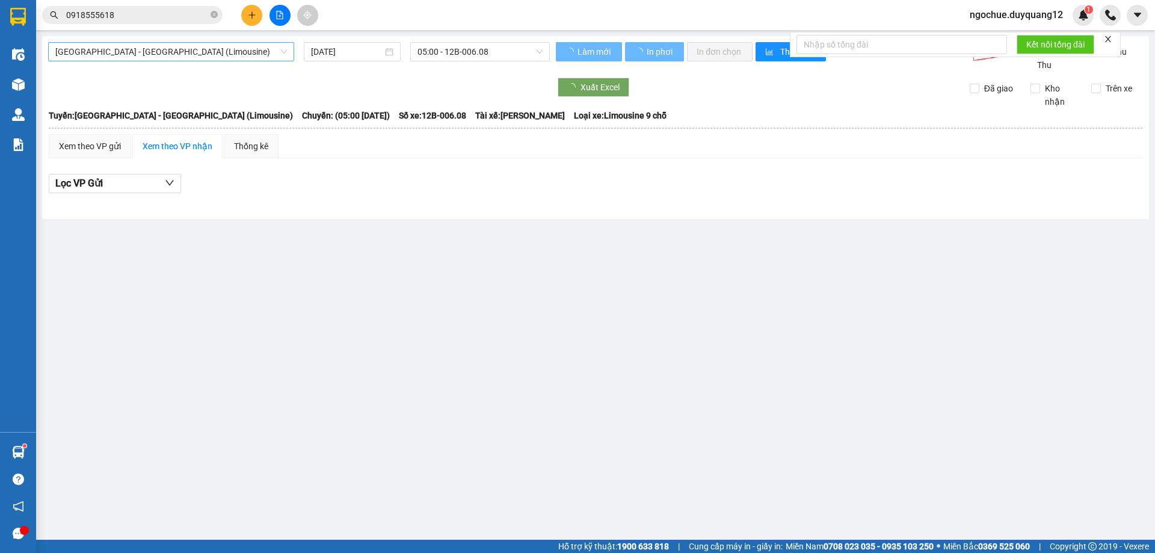
click at [98, 51] on span "[GEOGRAPHIC_DATA] - [GEOGRAPHIC_DATA] (Limousine)" at bounding box center [171, 52] width 232 height 18
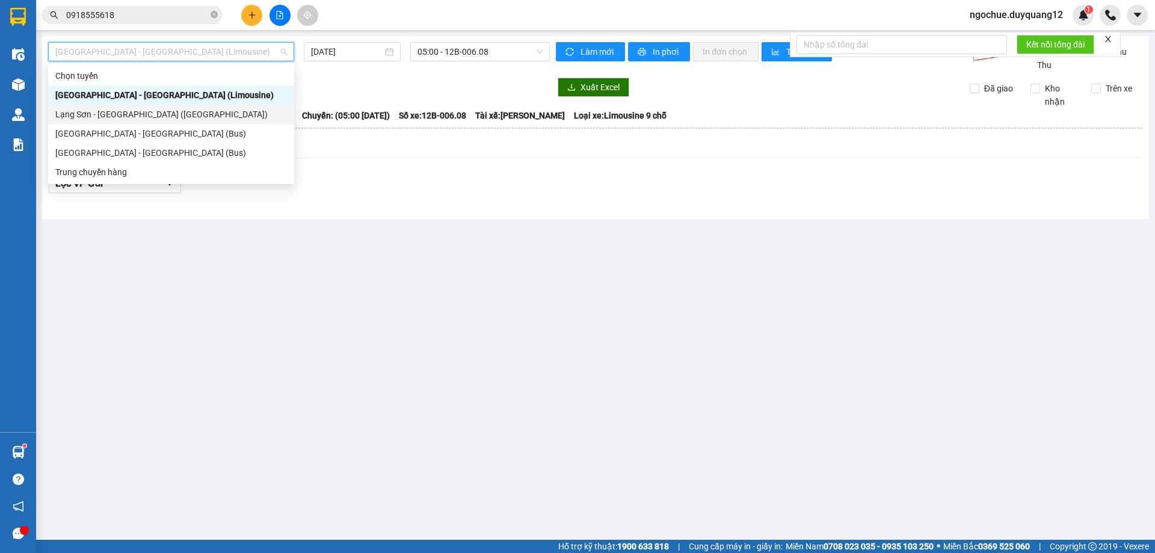
drag, startPoint x: 94, startPoint y: 115, endPoint x: 513, endPoint y: 84, distance: 419.9
click at [94, 114] on div "Lạng Sơn - [GEOGRAPHIC_DATA] ([GEOGRAPHIC_DATA])" at bounding box center [171, 114] width 232 height 13
type input "[DATE]"
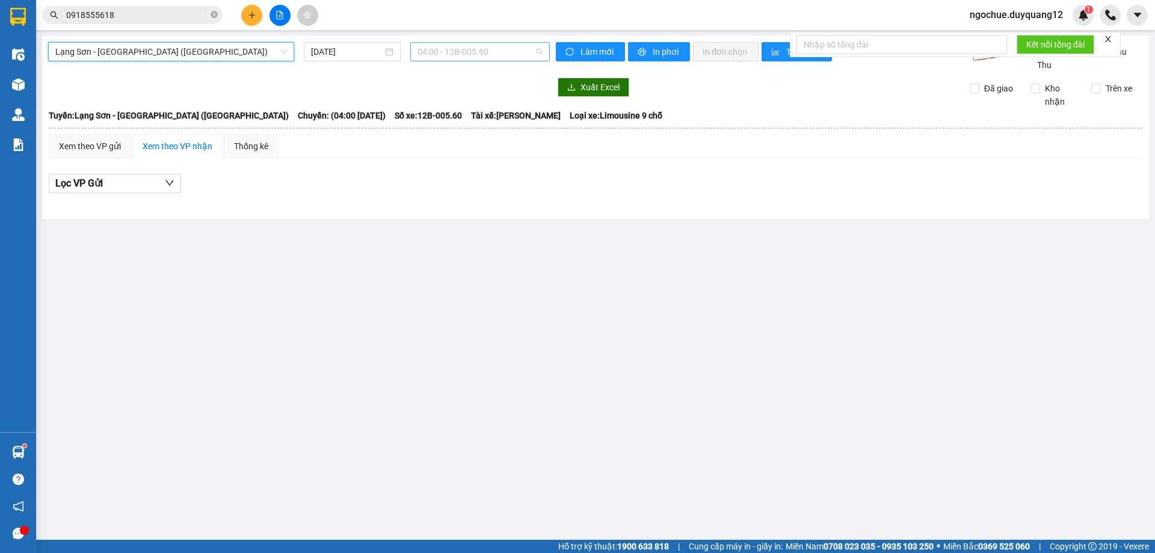
click at [462, 52] on span "04:00 - 12B-005.60" at bounding box center [480, 52] width 125 height 18
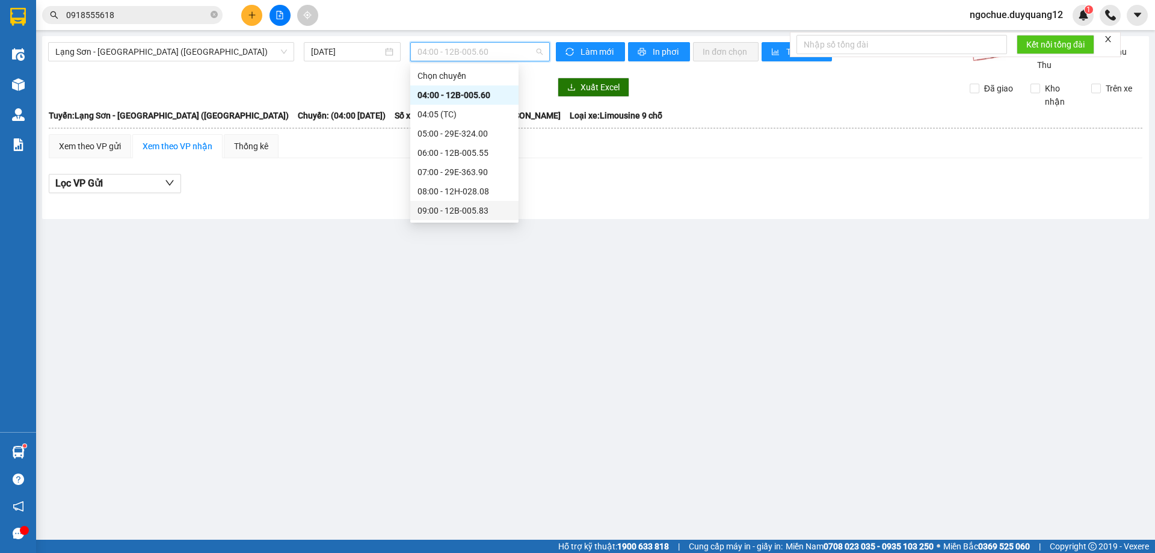
click at [465, 209] on div "09:00 - 12B-005.83" at bounding box center [465, 210] width 94 height 13
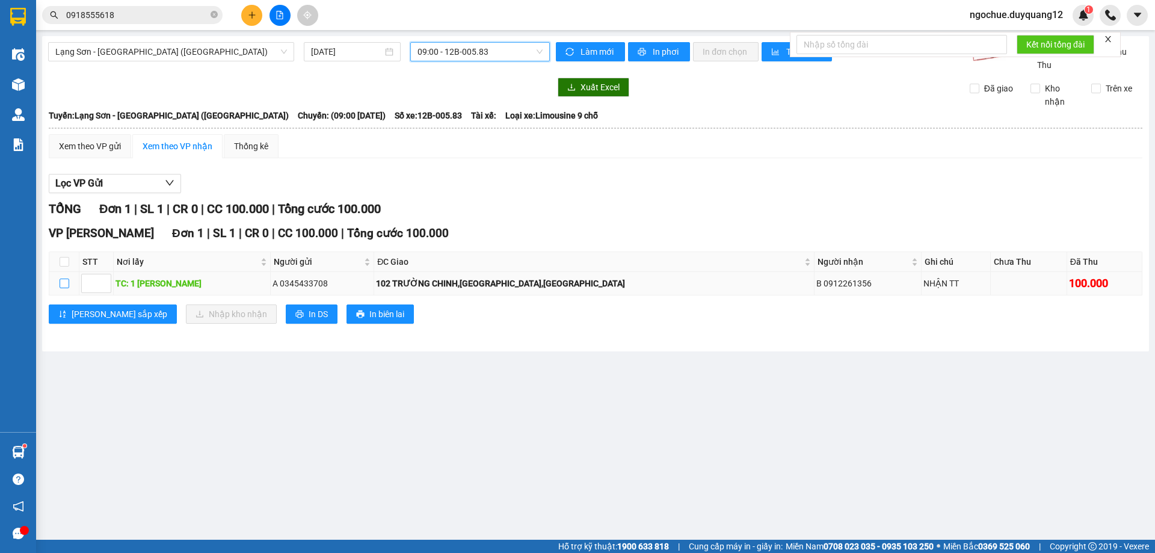
drag, startPoint x: 66, startPoint y: 298, endPoint x: 187, endPoint y: 341, distance: 127.7
click at [67, 288] on input "checkbox" at bounding box center [65, 284] width 10 height 10
checkbox input "true"
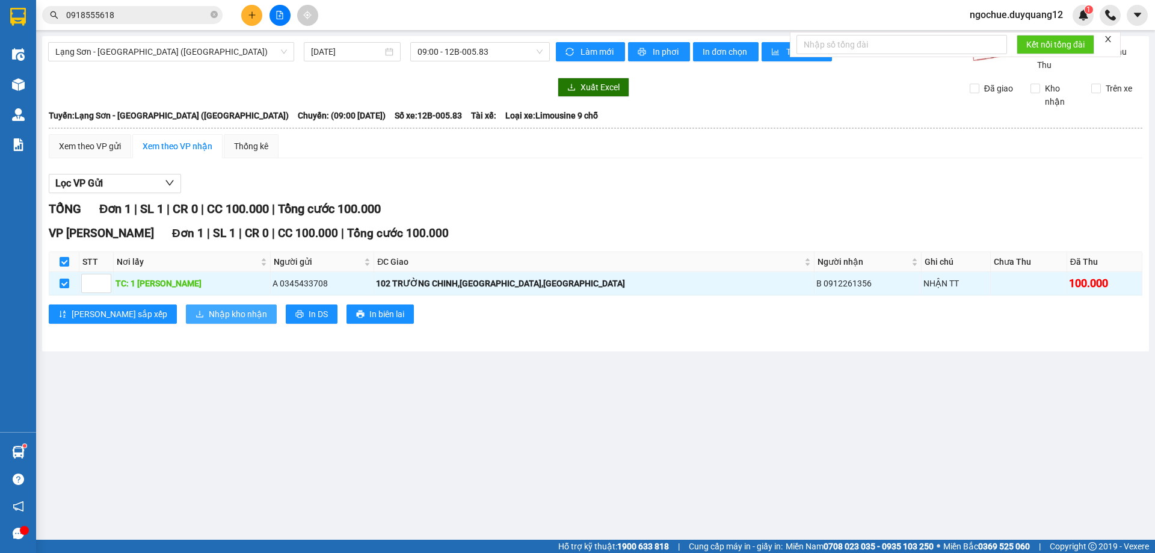
click at [209, 321] on span "Nhập kho nhận" at bounding box center [238, 313] width 58 height 13
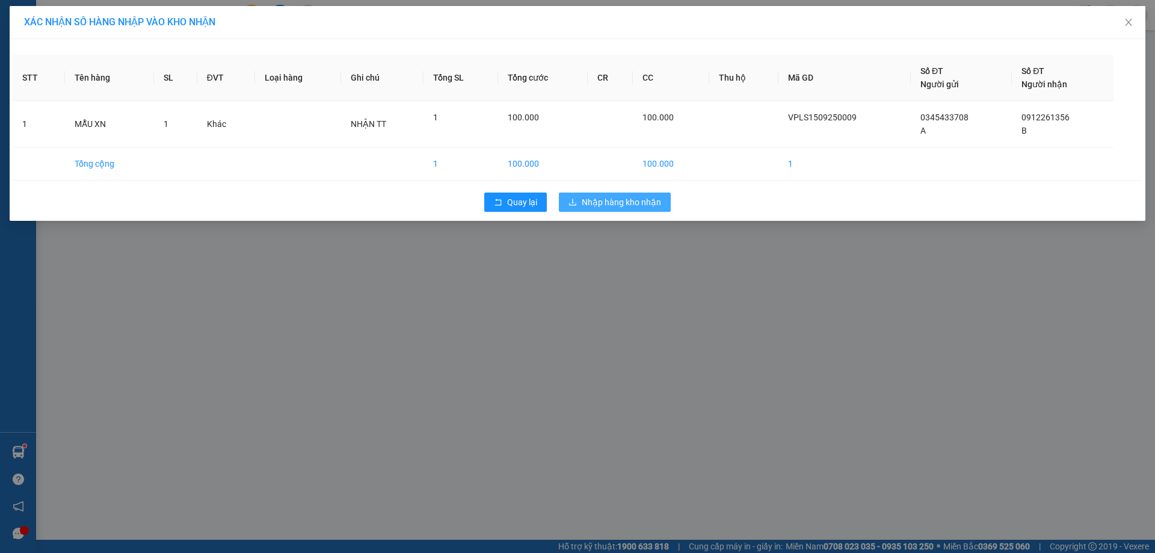
click at [622, 194] on button "Nhập hàng kho nhận" at bounding box center [615, 202] width 112 height 19
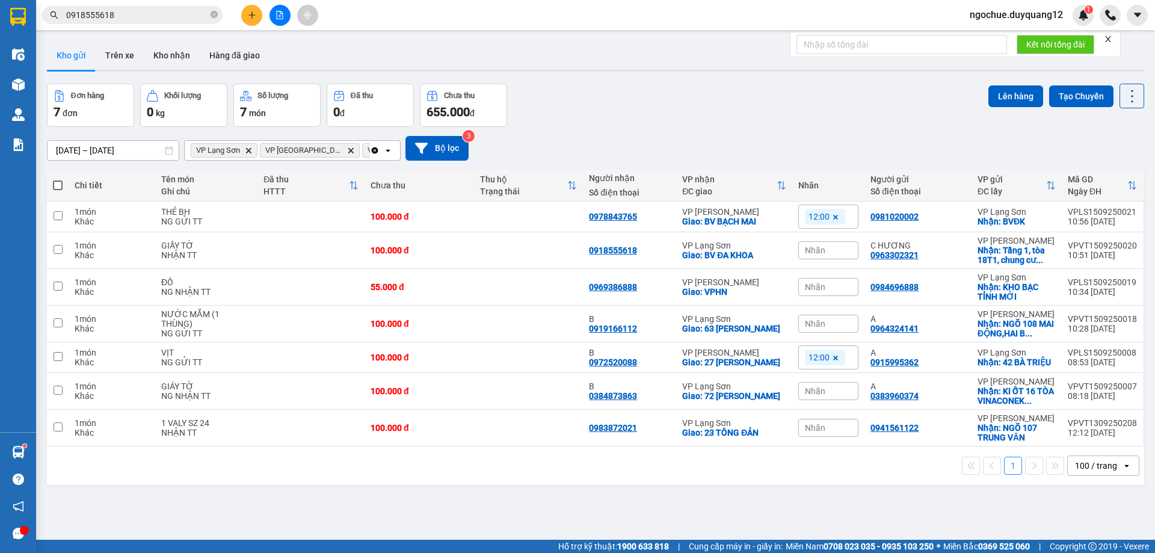
click at [281, 20] on button at bounding box center [280, 15] width 21 height 21
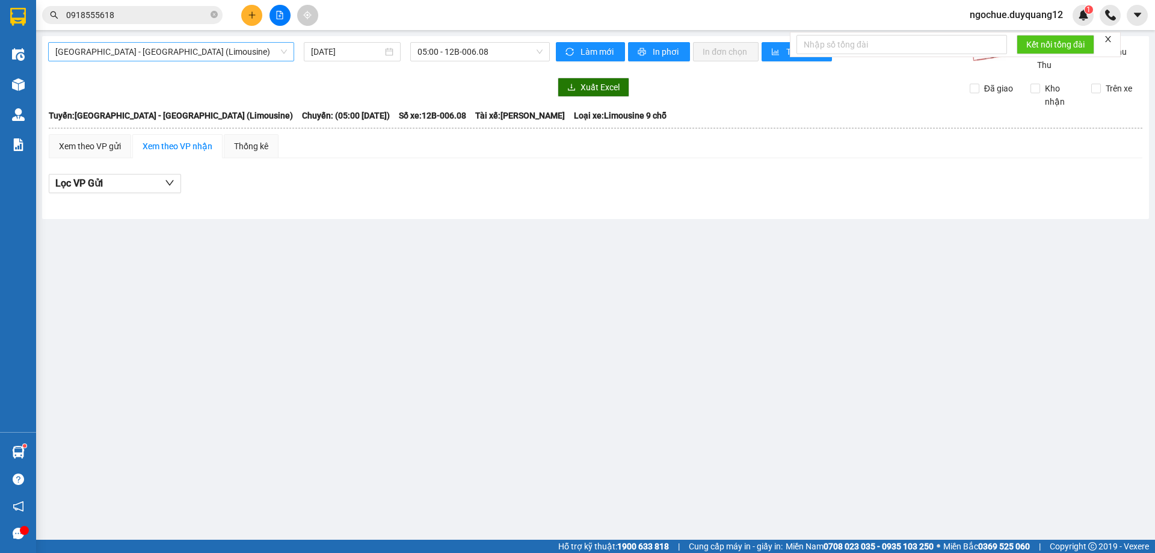
click at [165, 55] on span "[GEOGRAPHIC_DATA] - [GEOGRAPHIC_DATA] (Limousine)" at bounding box center [171, 52] width 232 height 18
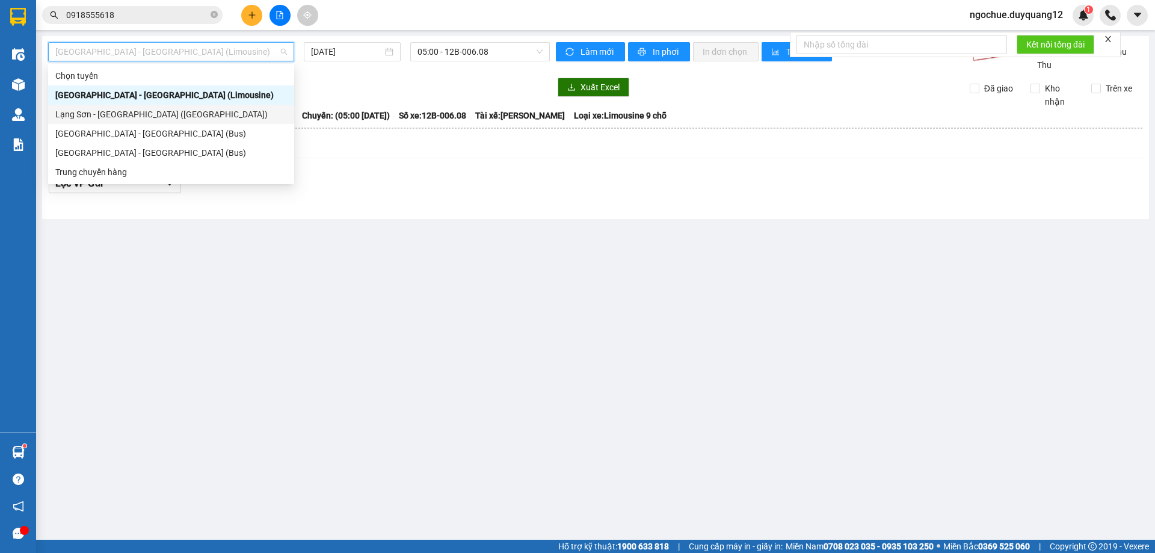
drag, startPoint x: 122, startPoint y: 114, endPoint x: 265, endPoint y: 60, distance: 153.1
click at [125, 112] on div "Lạng Sơn - [GEOGRAPHIC_DATA] ([GEOGRAPHIC_DATA])" at bounding box center [171, 114] width 232 height 13
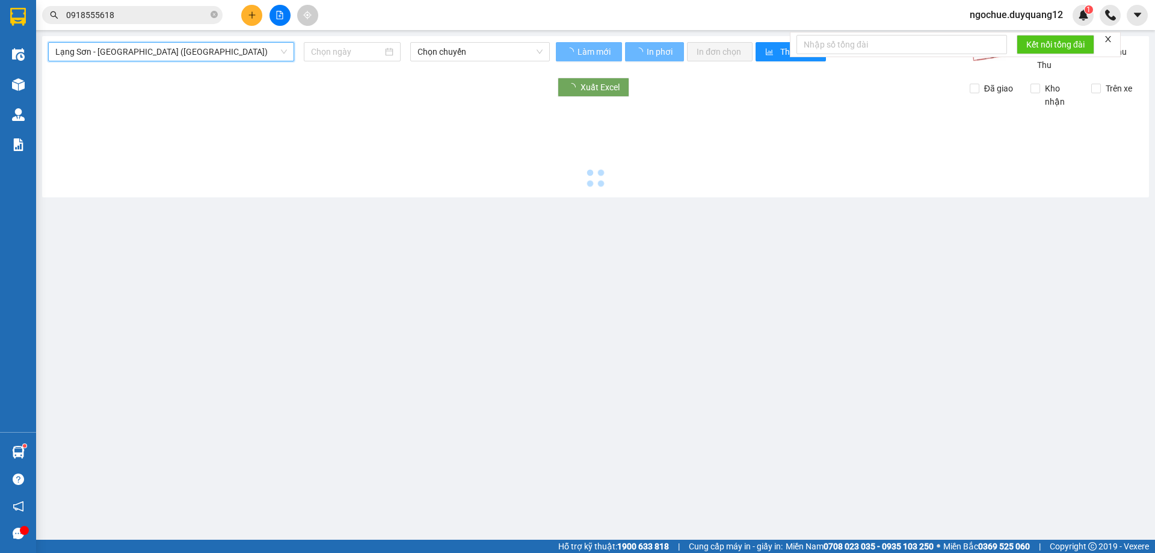
type input "[DATE]"
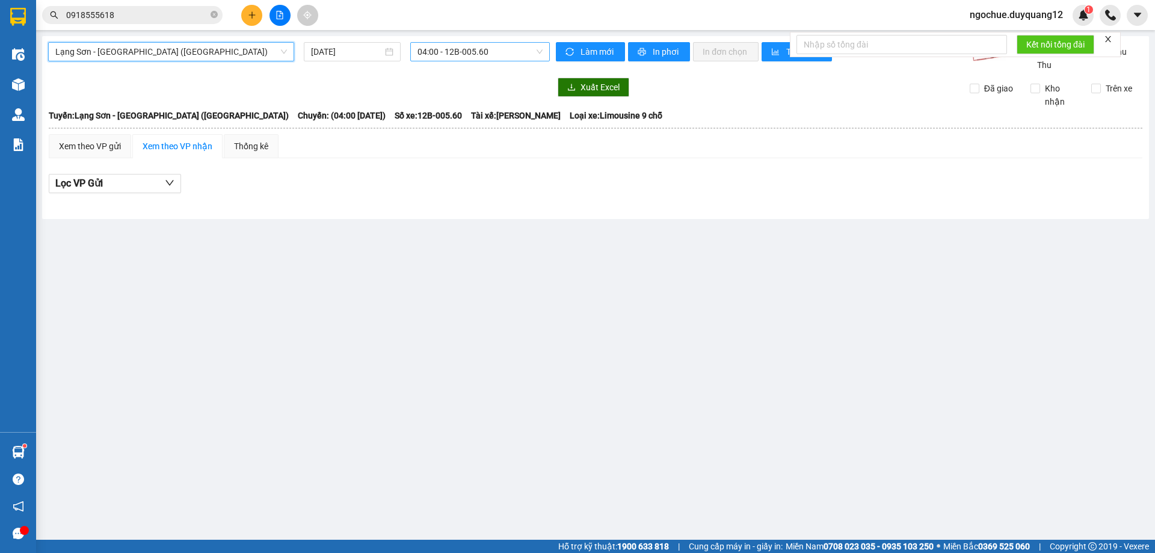
click at [436, 51] on span "04:00 - 12B-005.60" at bounding box center [480, 52] width 125 height 18
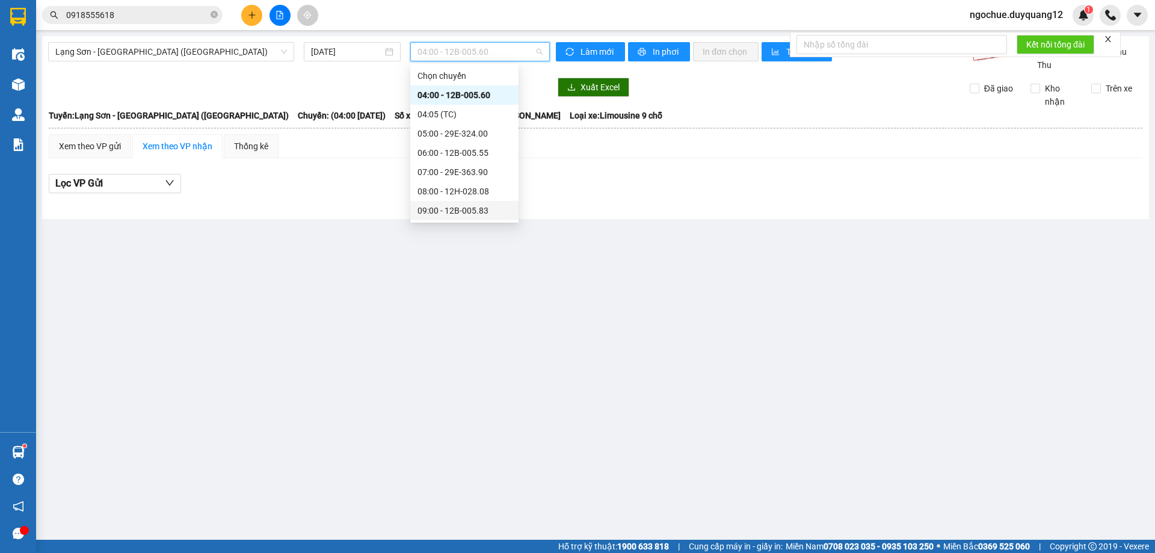
drag, startPoint x: 480, startPoint y: 214, endPoint x: 474, endPoint y: 212, distance: 6.1
click at [480, 214] on div "09:00 - 12B-005.83" at bounding box center [465, 210] width 94 height 13
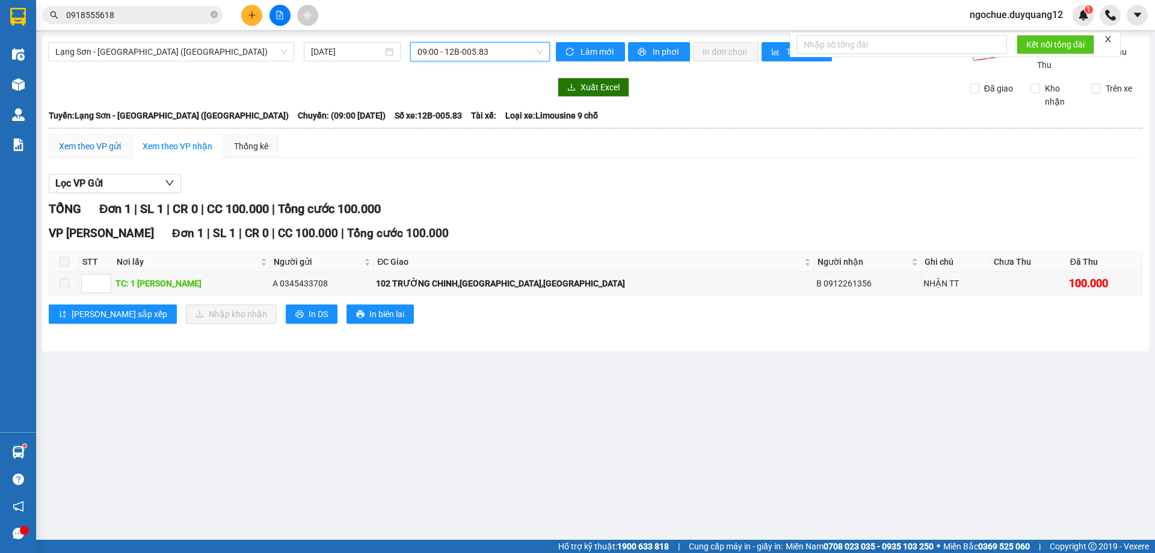
click at [93, 153] on div "Xem theo VP gửi" at bounding box center [90, 146] width 62 height 13
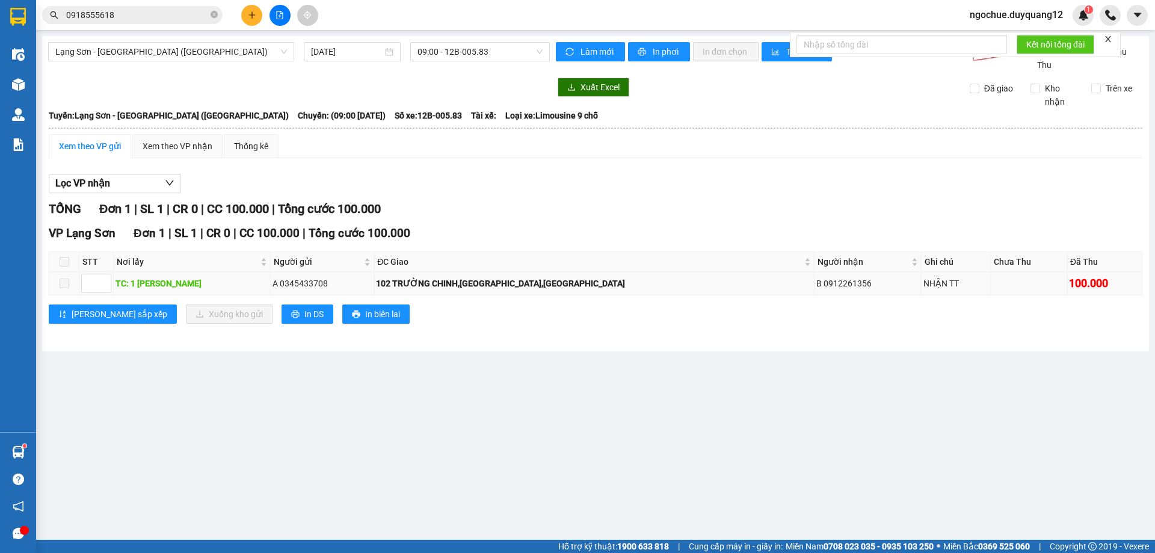
click at [119, 290] on div "TC: 1 [PERSON_NAME]" at bounding box center [192, 283] width 153 height 13
click at [181, 153] on div "Xem theo VP nhận" at bounding box center [178, 146] width 70 height 13
click at [66, 288] on span at bounding box center [65, 284] width 10 height 10
click at [484, 177] on div "Xem theo VP gửi Xem theo VP nhận Thống kê Lọc VP nhận TỔNG Đơn 1 | SL 1 | CR 0 …" at bounding box center [596, 236] width 1094 height 205
drag, startPoint x: 513, startPoint y: 188, endPoint x: 514, endPoint y: 178, distance: 10.4
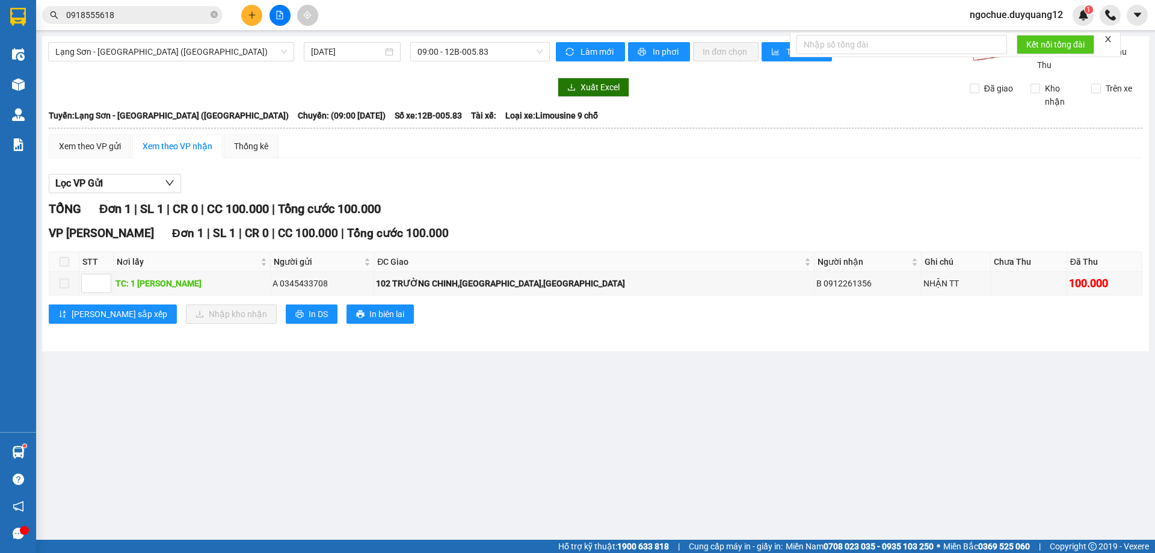
click at [514, 185] on div "Lọc VP Gửi TỔNG Đơn 1 | SL 1 | CR 0 | CC 100.000 | Tổng cước 100.000 VP Minh K…" at bounding box center [596, 253] width 1094 height 171
click at [344, 446] on main "[GEOGRAPHIC_DATA] - [GEOGRAPHIC_DATA] ([GEOGRAPHIC_DATA]) [DATE] 09:00 - 12B-00…" at bounding box center [577, 270] width 1155 height 540
click at [581, 194] on div "Lọc VP Gửi" at bounding box center [596, 184] width 1094 height 20
click at [181, 51] on span "Lạng Sơn - [GEOGRAPHIC_DATA] ([GEOGRAPHIC_DATA])" at bounding box center [171, 52] width 232 height 18
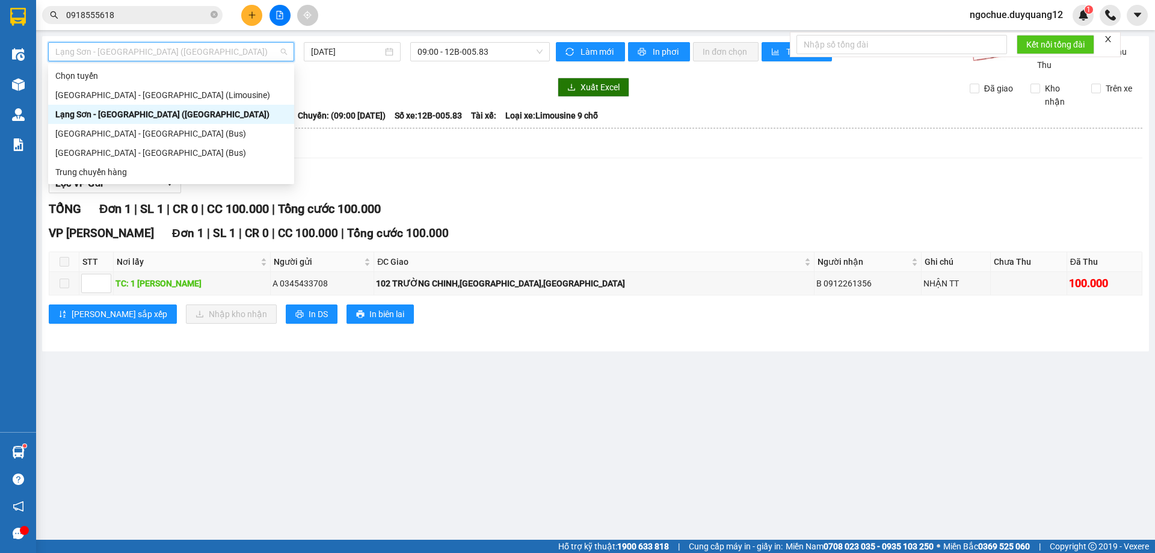
drag, startPoint x: 105, startPoint y: 117, endPoint x: 268, endPoint y: 47, distance: 177.6
click at [108, 117] on div "Lạng Sơn - [GEOGRAPHIC_DATA] ([GEOGRAPHIC_DATA])" at bounding box center [171, 114] width 232 height 13
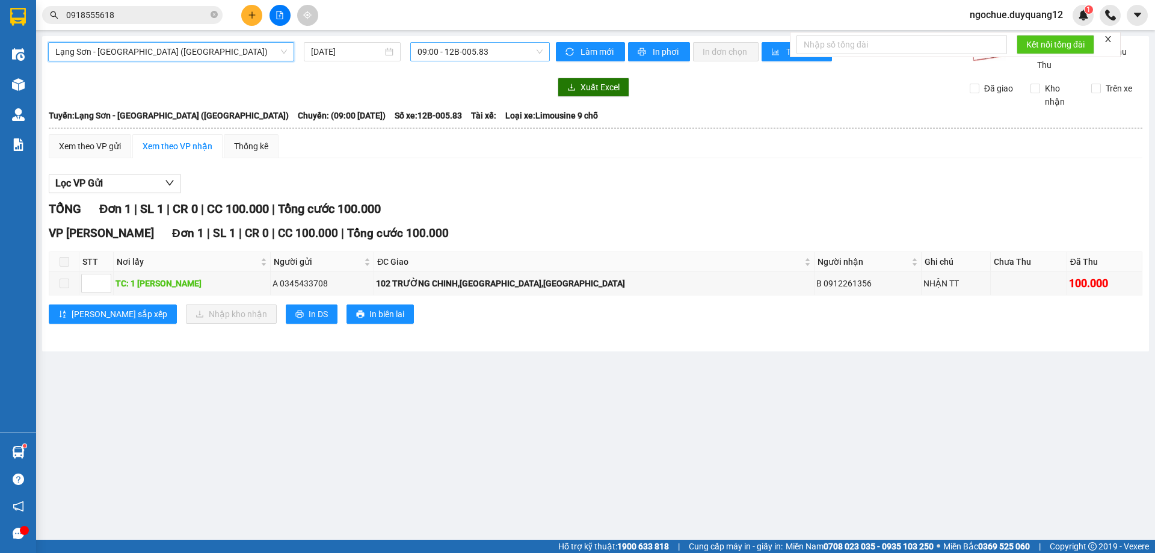
click at [428, 53] on span "09:00 - 12B-005.83" at bounding box center [480, 52] width 125 height 18
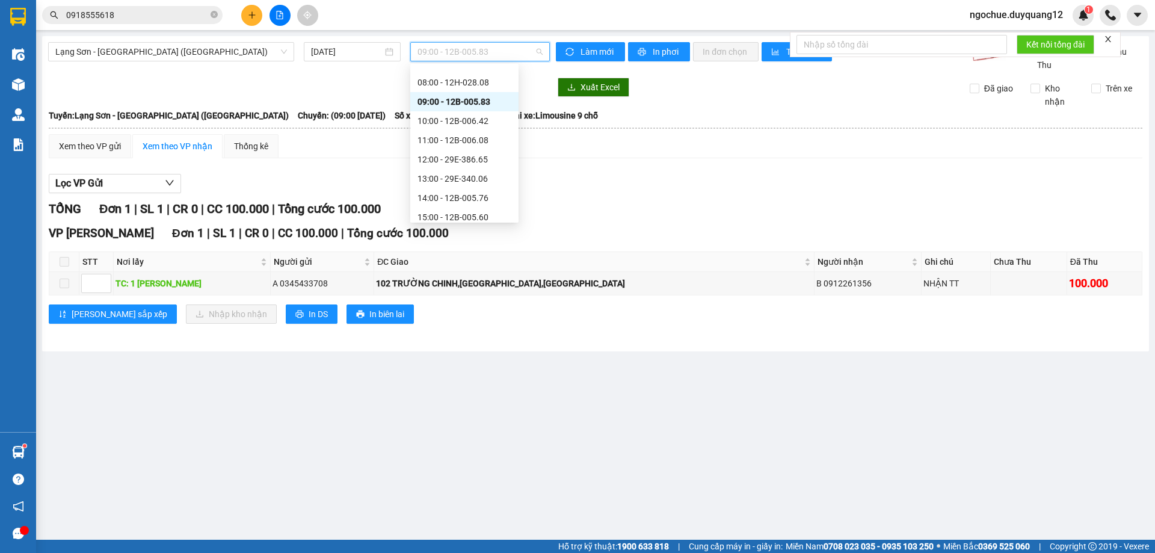
scroll to position [98, 0]
click at [483, 134] on div "10:00 - 12B-006.42" at bounding box center [465, 131] width 94 height 13
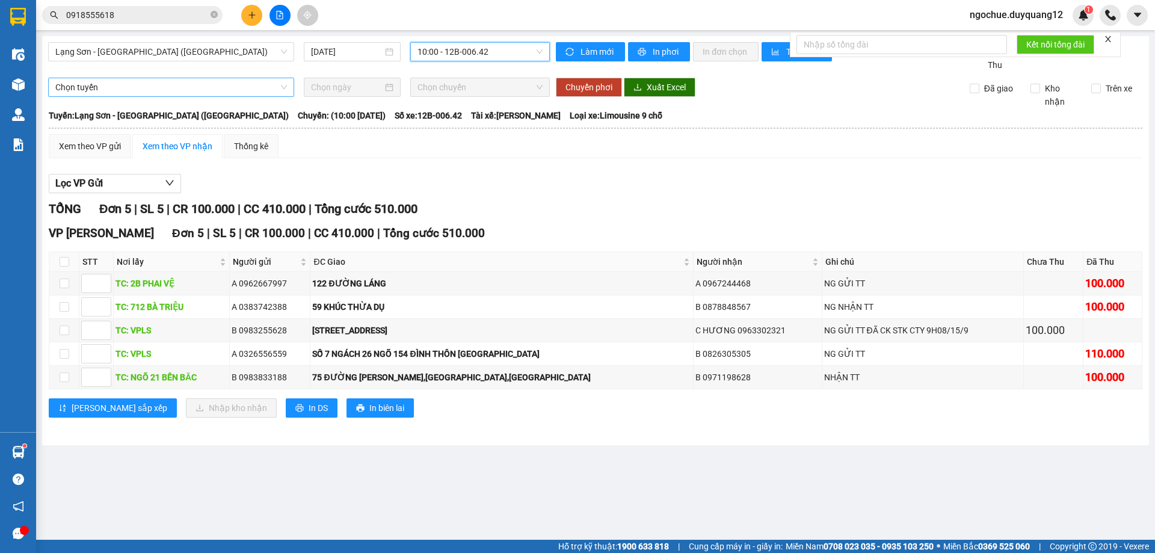
click at [82, 96] on span "Chọn tuyến" at bounding box center [171, 87] width 232 height 18
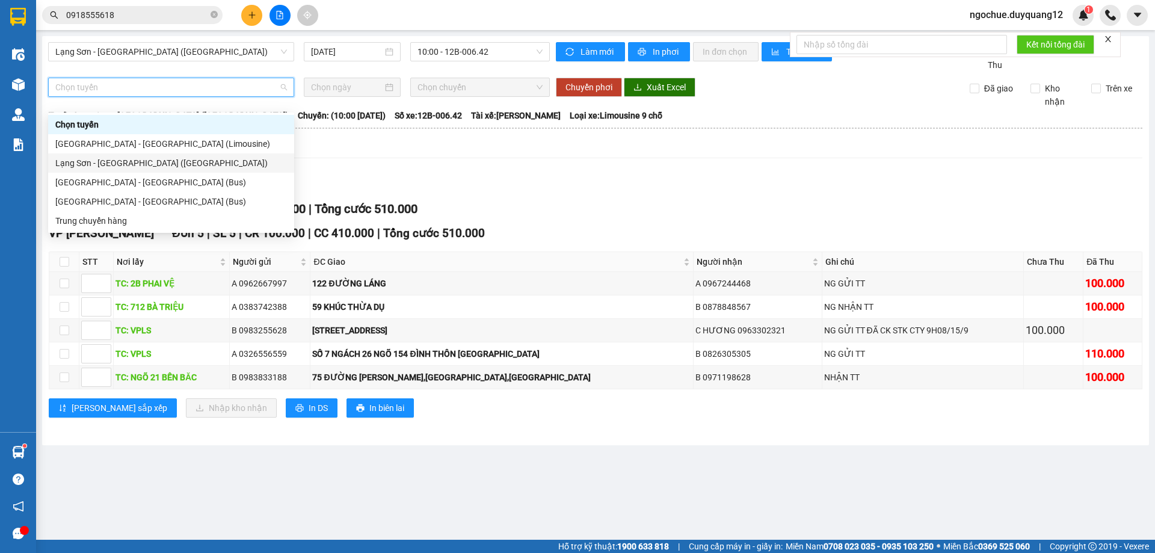
click at [82, 159] on div "Lạng Sơn - [GEOGRAPHIC_DATA] ([GEOGRAPHIC_DATA])" at bounding box center [171, 162] width 232 height 13
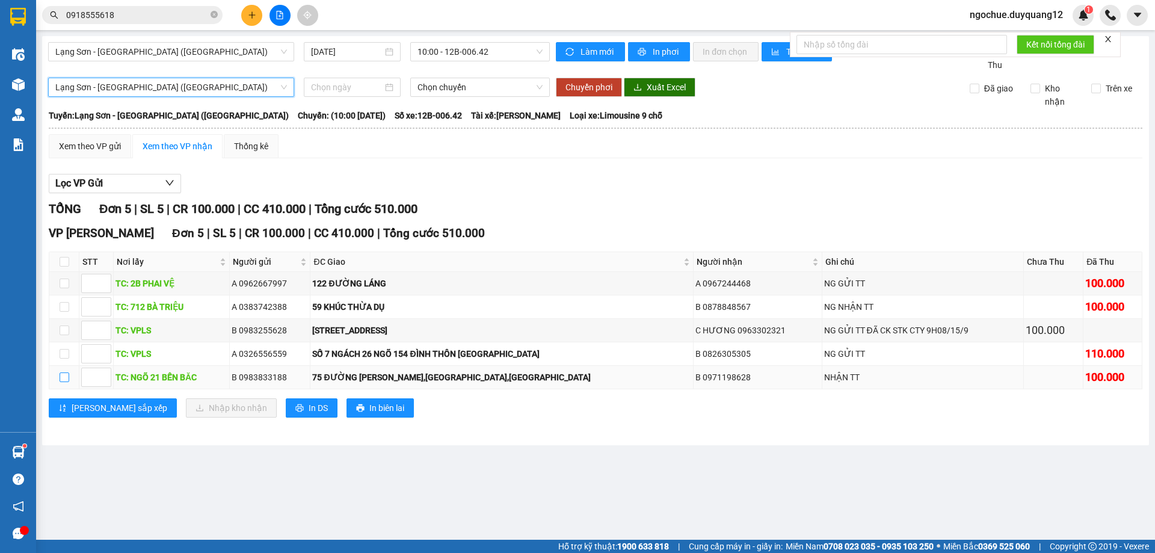
click at [66, 382] on input "checkbox" at bounding box center [65, 377] width 10 height 10
checkbox input "true"
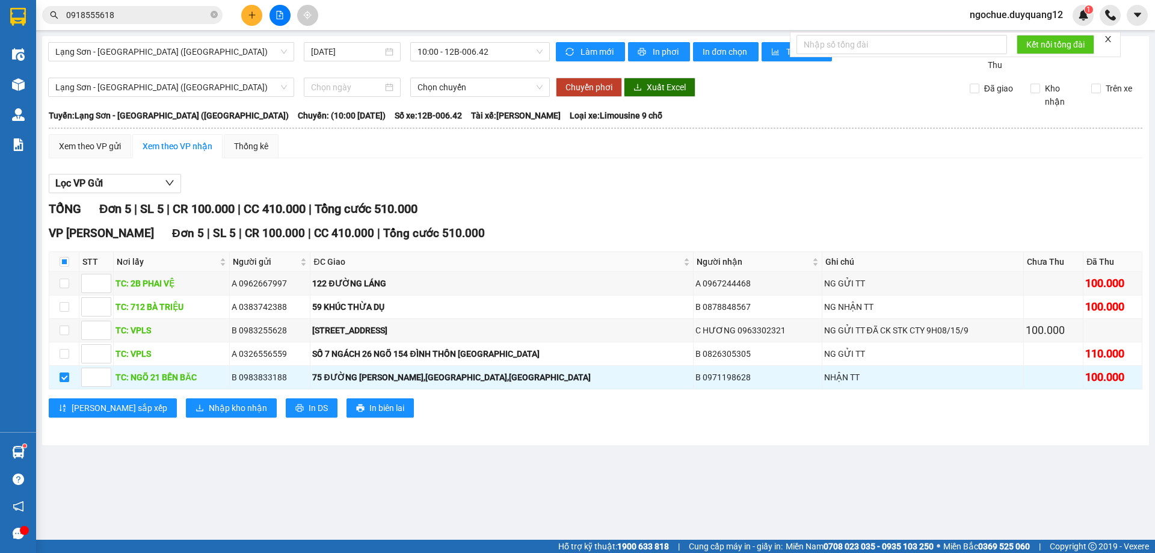
click at [134, 96] on span "Lạng Sơn - [GEOGRAPHIC_DATA] ([GEOGRAPHIC_DATA])" at bounding box center [171, 87] width 232 height 18
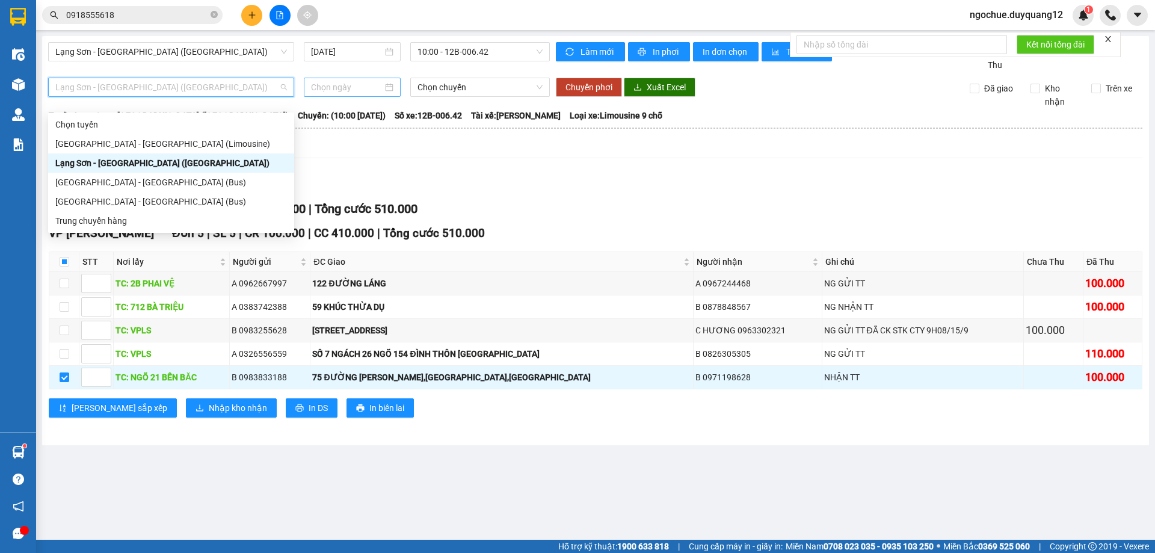
click at [324, 94] on input at bounding box center [347, 87] width 72 height 13
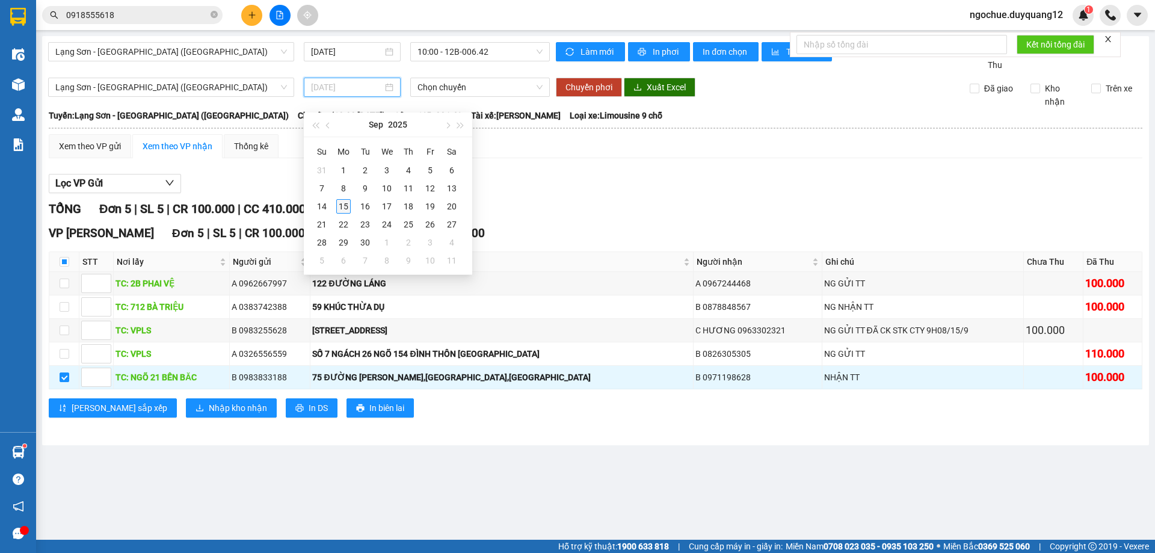
type input "[DATE]"
click at [347, 208] on div "15" at bounding box center [343, 206] width 14 height 14
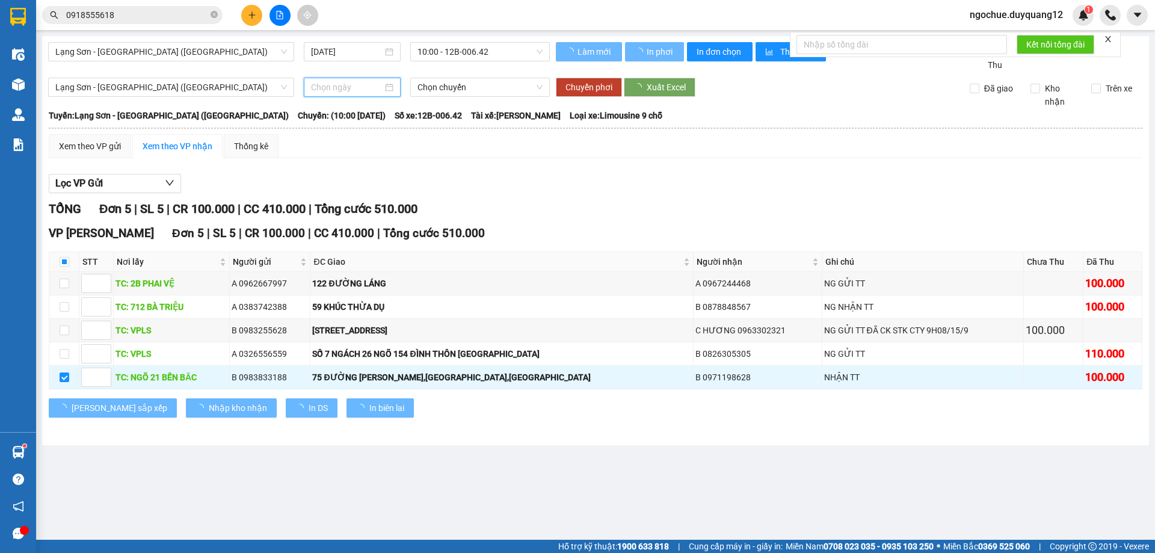
type input "[DATE]"
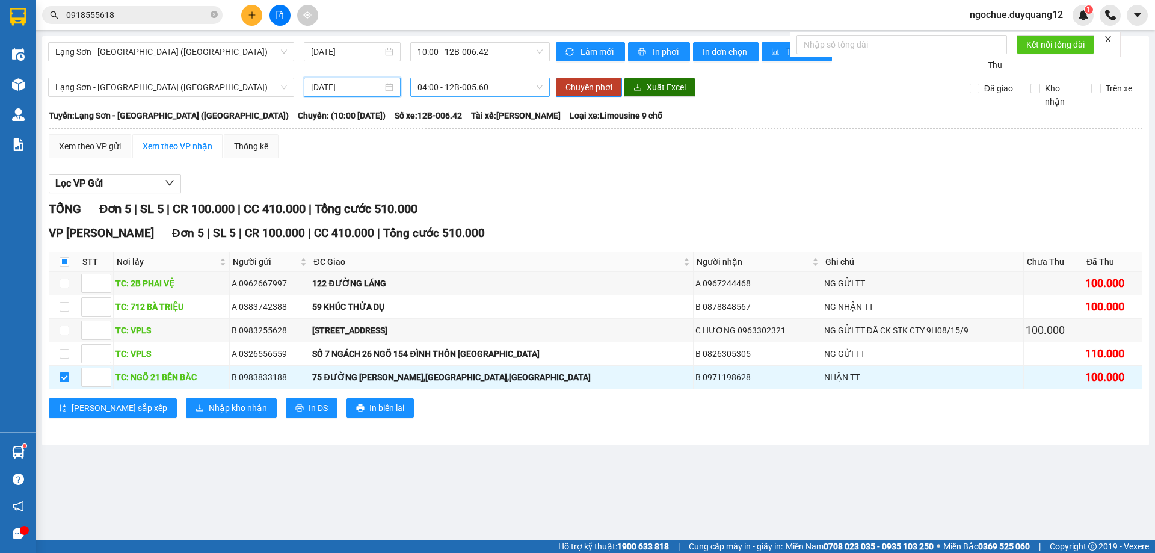
click at [436, 96] on span "04:00 - 12B-005.60" at bounding box center [480, 87] width 125 height 18
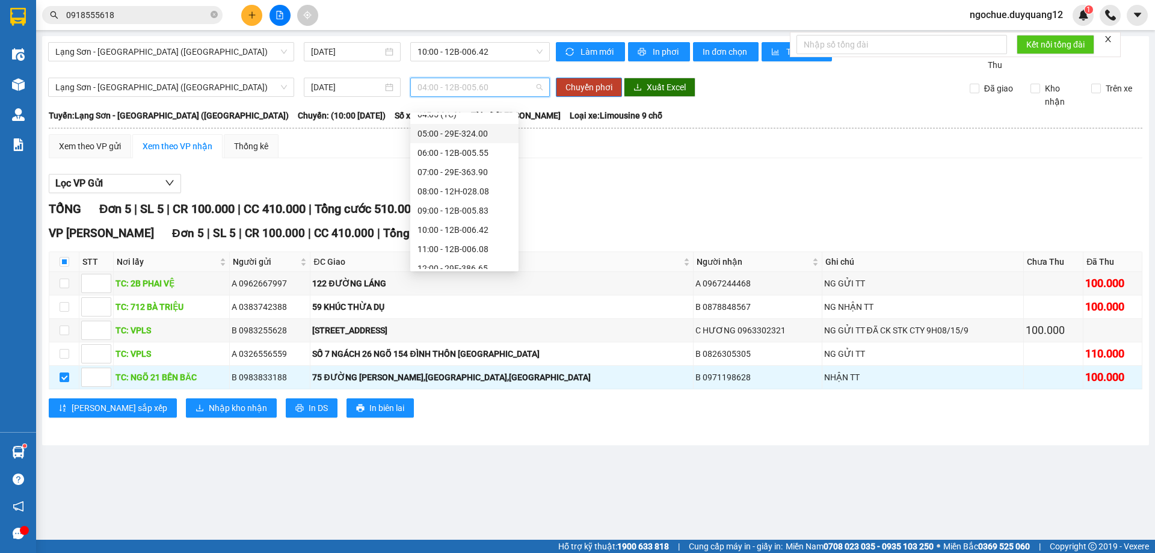
scroll to position [55, 0]
click at [472, 243] on div "11:00 - 12B-006.08" at bounding box center [465, 242] width 94 height 13
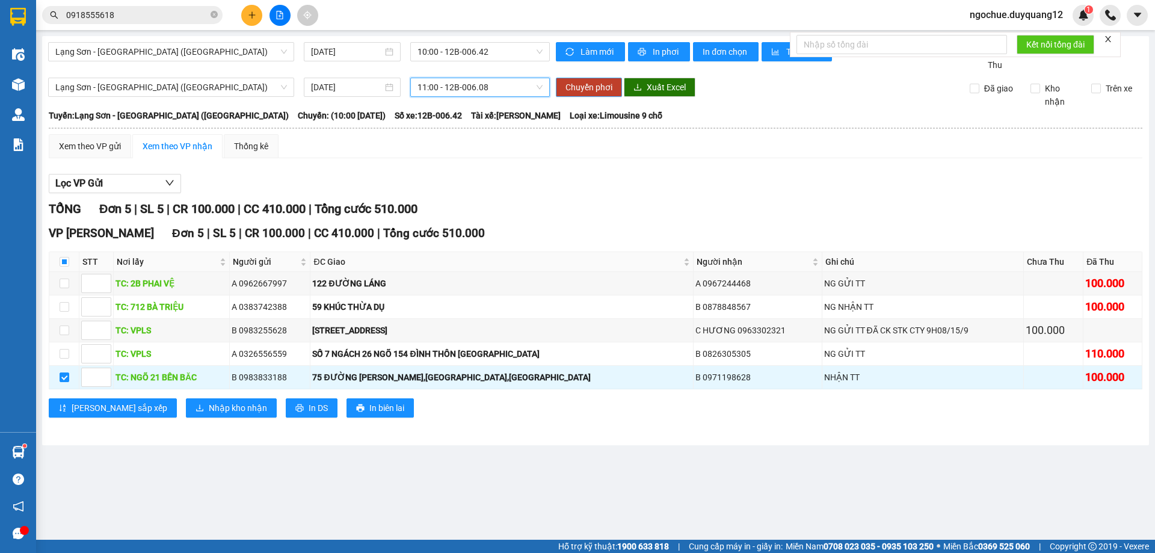
click at [597, 94] on span "Chuyển phơi" at bounding box center [589, 87] width 47 height 13
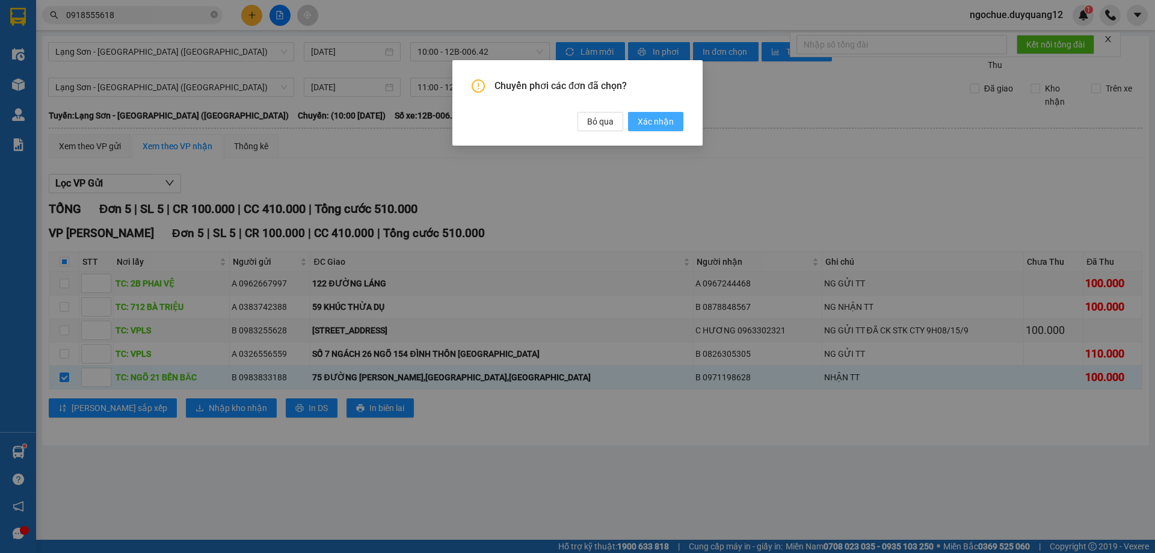
click at [647, 122] on span "Xác nhận" at bounding box center [656, 121] width 36 height 13
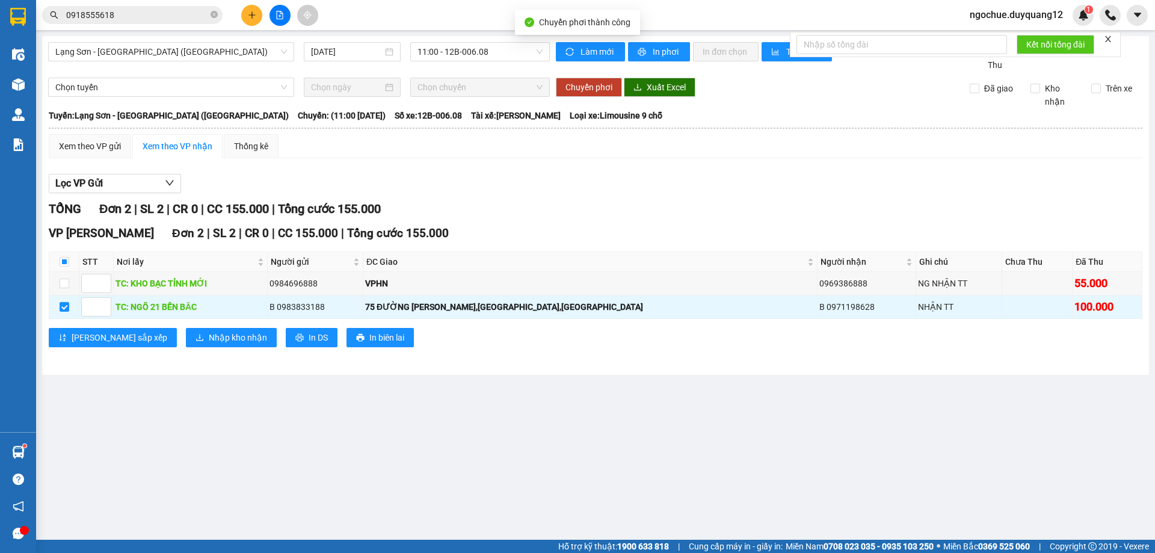
checkbox input "false"
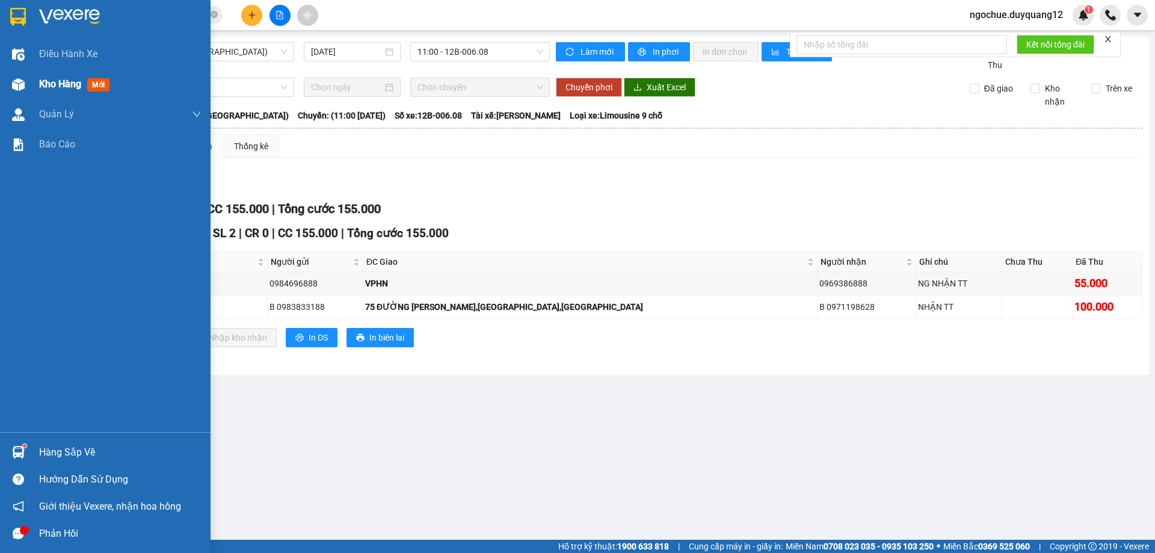
click at [33, 83] on div "Kho hàng mới" at bounding box center [105, 84] width 211 height 30
click at [36, 82] on div "Kho hàng mới" at bounding box center [105, 84] width 211 height 30
click at [44, 81] on span "Kho hàng" at bounding box center [60, 83] width 42 height 11
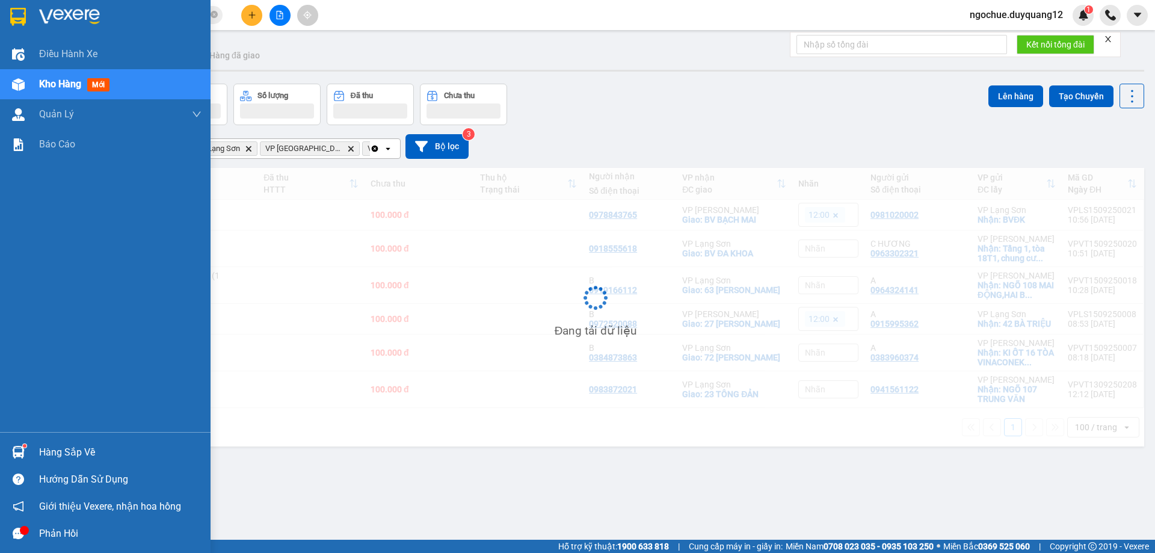
click at [54, 80] on span "Kho hàng" at bounding box center [60, 83] width 42 height 11
